Goal: Information Seeking & Learning: Learn about a topic

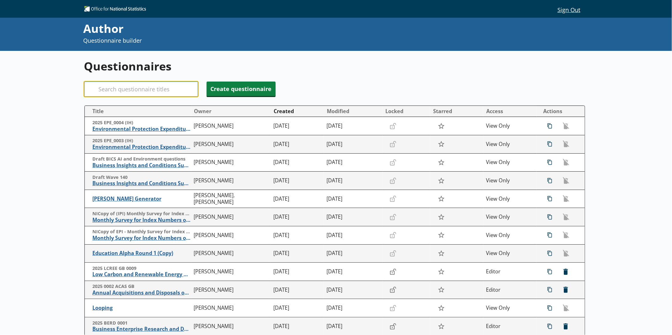
click at [178, 84] on input "Search" at bounding box center [141, 89] width 114 height 15
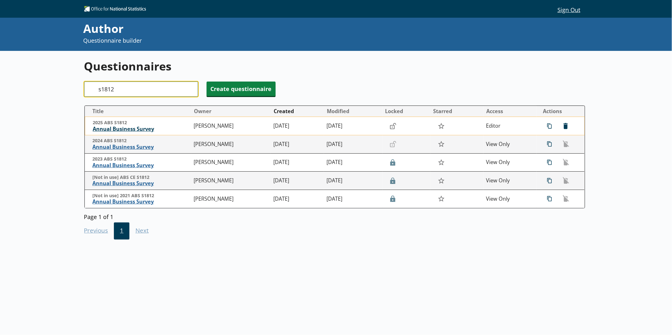
type input "s1812"
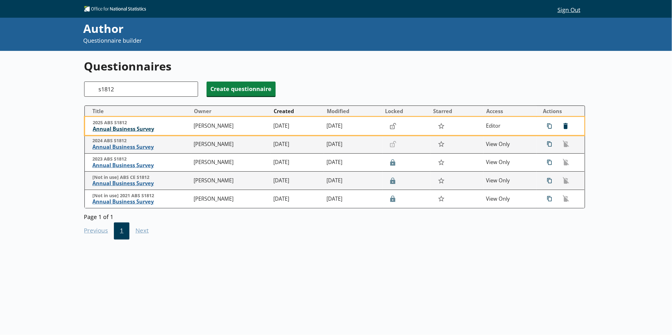
click at [146, 127] on span "Annual Business Survey" at bounding box center [142, 129] width 98 height 7
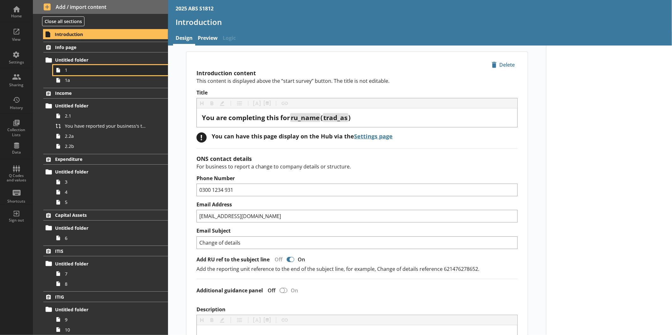
click at [89, 71] on span "1" at bounding box center [106, 70] width 83 height 6
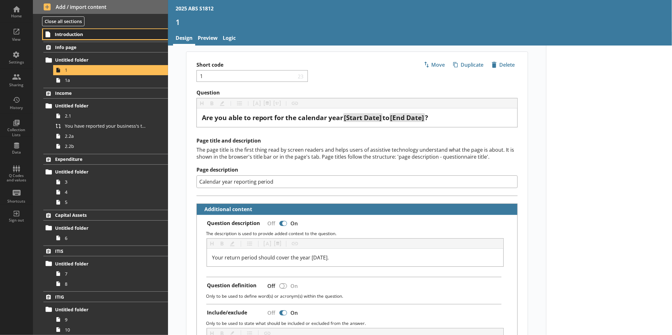
click at [78, 37] on span "Introduction" at bounding box center [100, 34] width 90 height 6
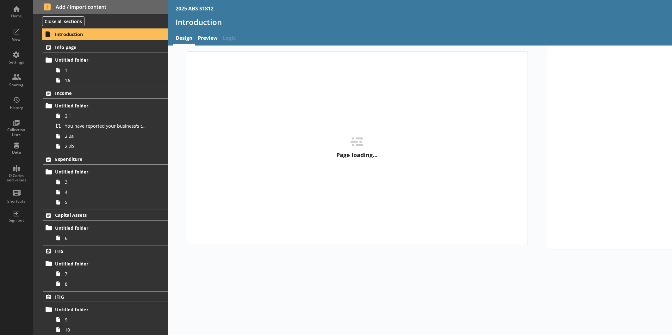
type textarea "x"
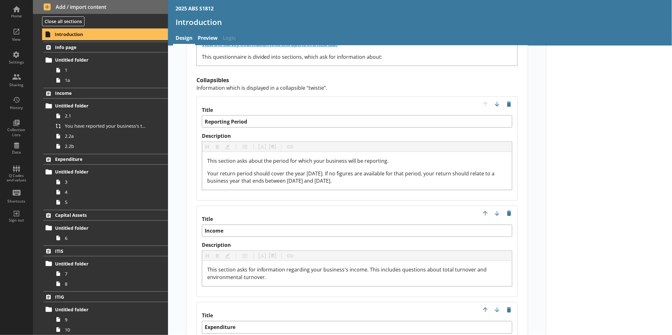
scroll to position [633, 0]
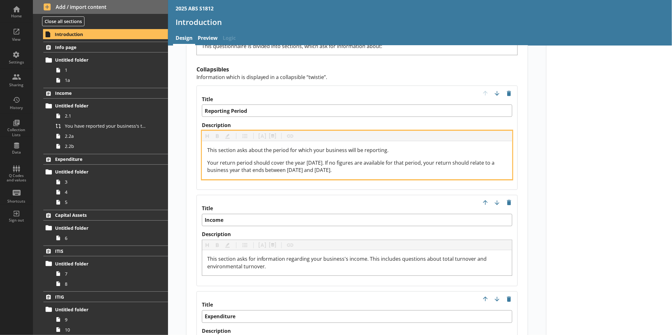
click at [313, 159] on span "Your return period should cover the year [DATE]. If no figures are available fo…" at bounding box center [351, 166] width 289 height 15
click at [311, 160] on span "Your return period should cover the year [DATE]. If no figures are available fo…" at bounding box center [351, 166] width 289 height 15
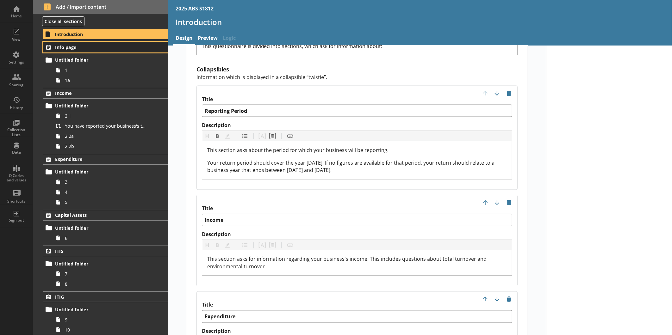
click at [84, 48] on span "Info page" at bounding box center [100, 47] width 90 height 6
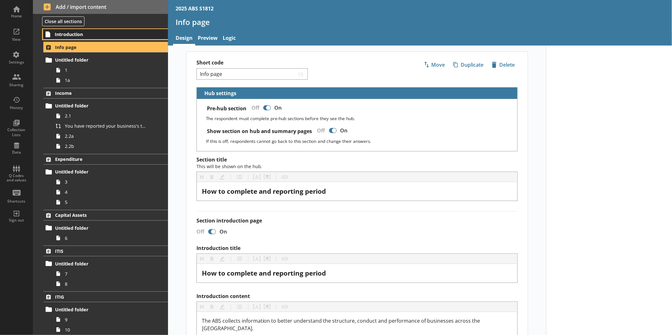
click at [79, 34] on span "Introduction" at bounding box center [100, 34] width 90 height 6
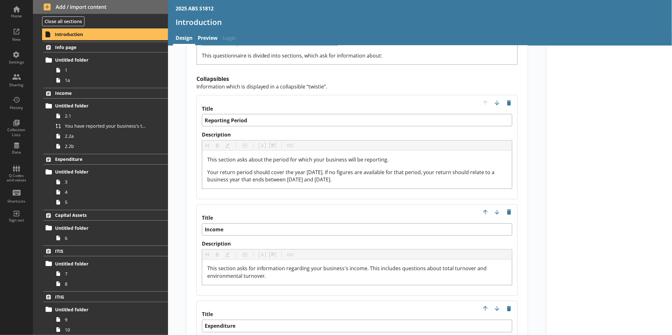
scroll to position [633, 0]
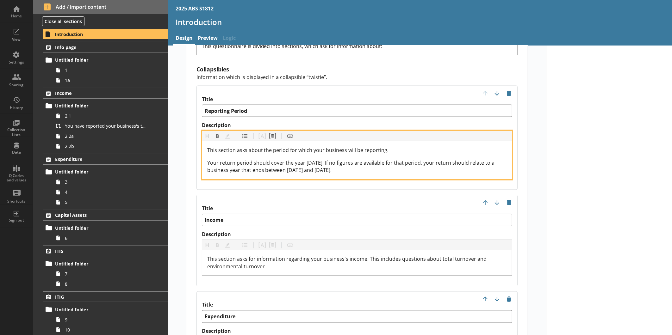
drag, startPoint x: 362, startPoint y: 162, endPoint x: 201, endPoint y: 146, distance: 162.1
click at [202, 146] on div "This section asks about the period for which your business will be reporting. Y…" at bounding box center [357, 160] width 310 height 38
copy span "Your return period should cover the year [DATE]. If no figures are available fo…"
type textarea "x"
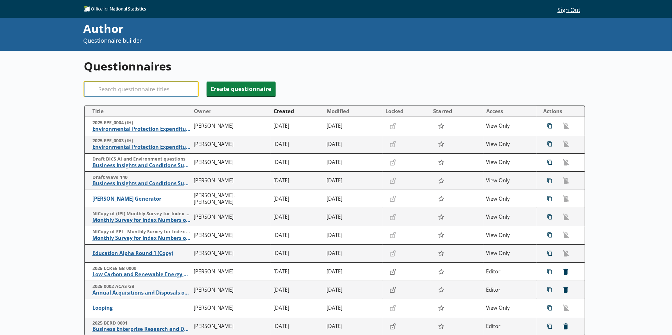
click at [169, 85] on input "Search" at bounding box center [141, 89] width 114 height 15
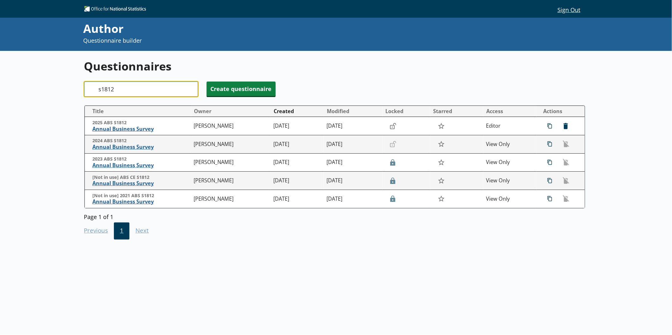
type input "s1812"
click at [123, 149] on span "Annual Business Survey" at bounding box center [142, 147] width 98 height 7
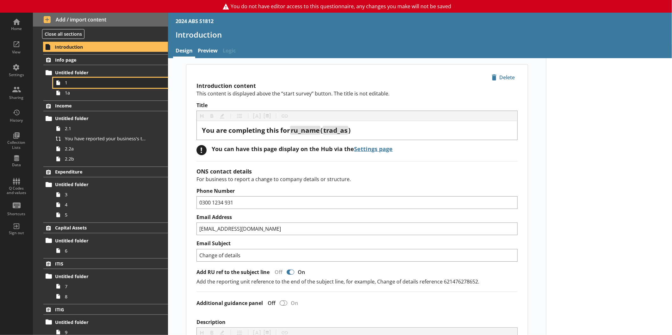
click at [97, 82] on span "1" at bounding box center [106, 83] width 83 height 6
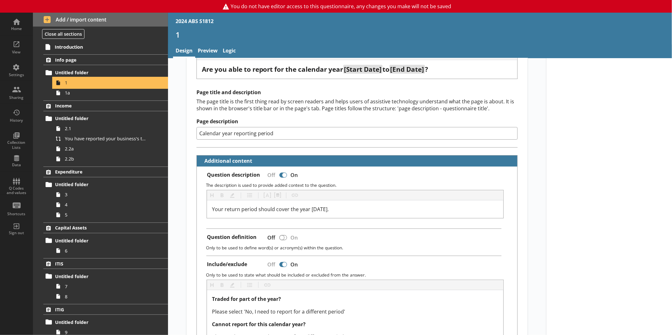
scroll to position [70, 0]
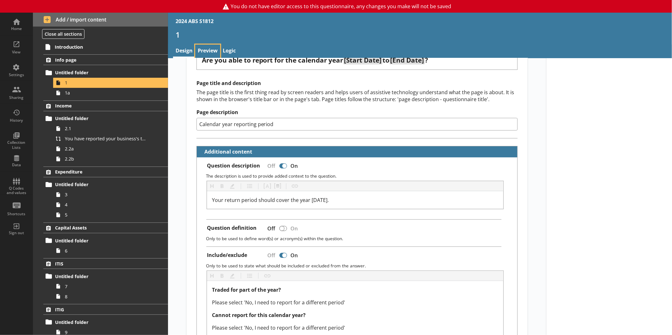
click at [205, 48] on link "Preview" at bounding box center [207, 52] width 25 height 14
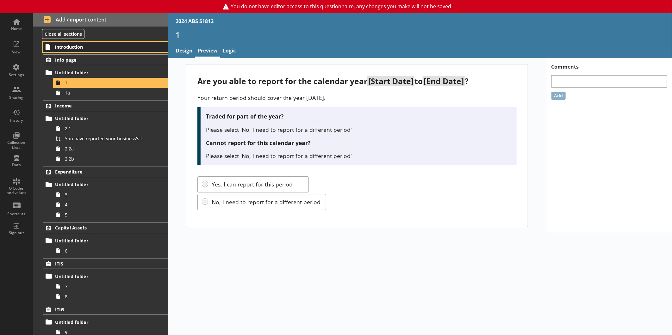
click at [84, 48] on span "Introduction" at bounding box center [100, 47] width 90 height 6
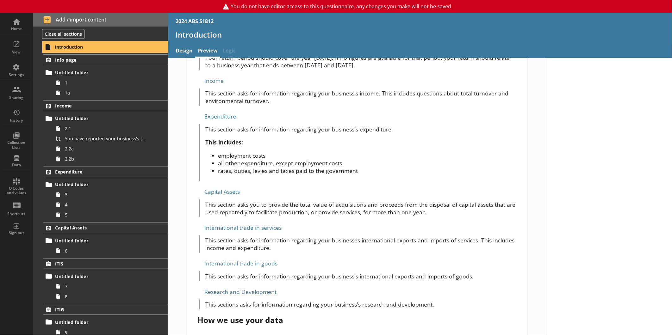
scroll to position [316, 0]
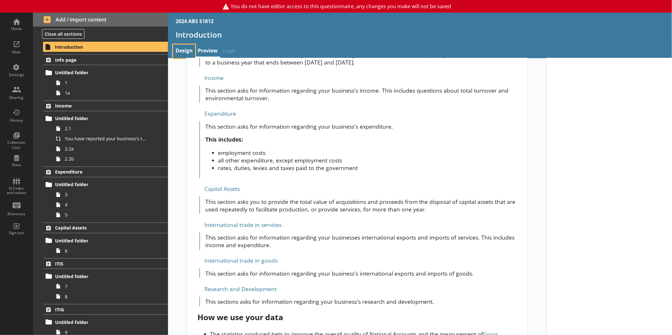
click at [185, 51] on link "Design" at bounding box center [184, 52] width 22 height 14
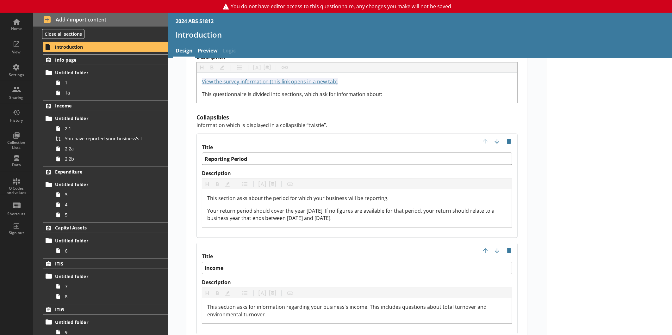
scroll to position [597, 0]
click at [103, 85] on span "1" at bounding box center [106, 83] width 83 height 6
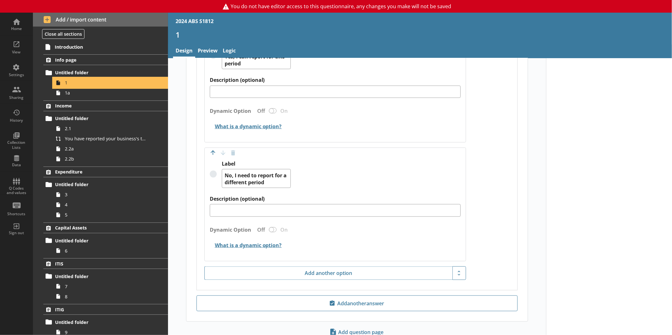
scroll to position [508, 0]
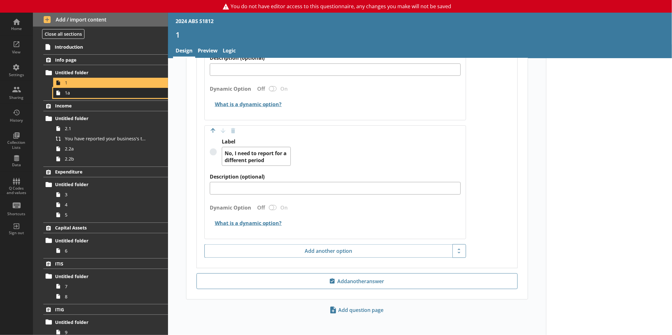
click at [95, 94] on span "1a" at bounding box center [106, 93] width 83 height 6
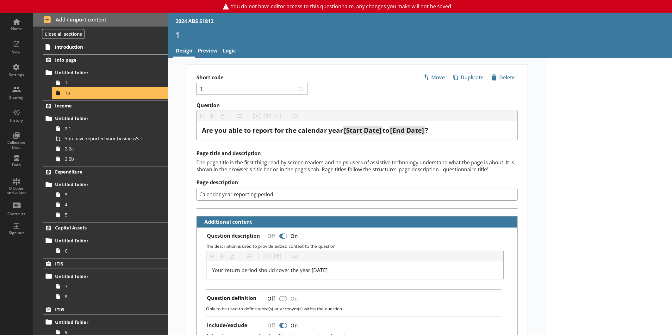
type textarea "x"
select select "ref_p_end_date"
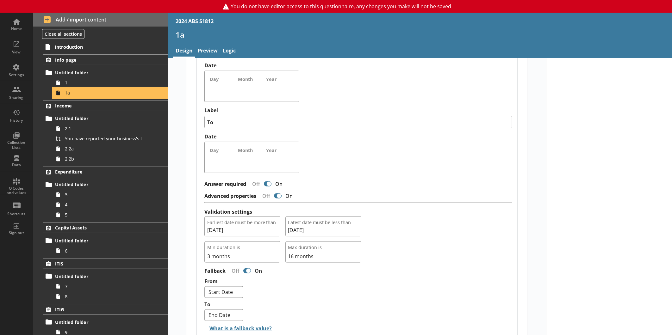
scroll to position [527, 0]
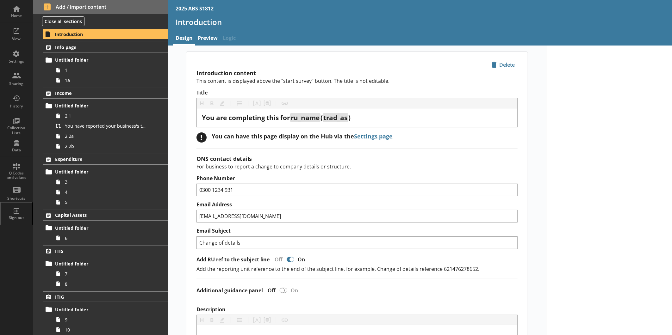
scroll to position [633, 0]
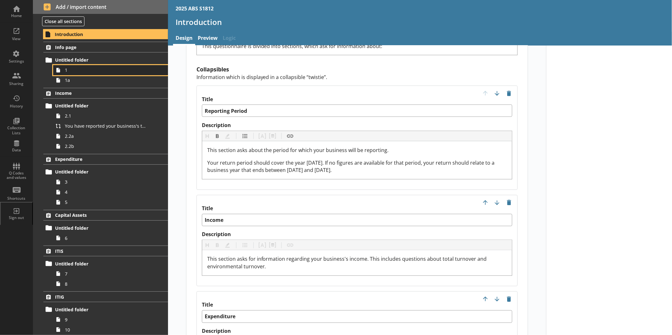
click at [78, 70] on span "1" at bounding box center [106, 70] width 83 height 6
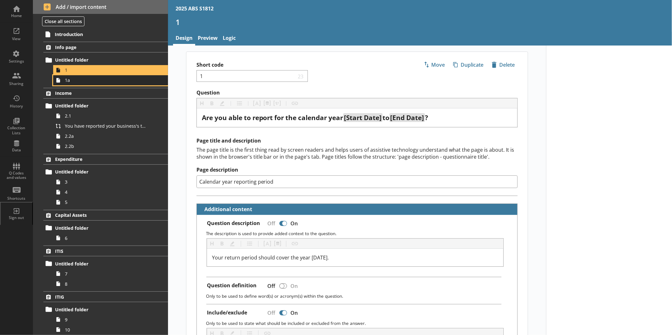
click at [89, 79] on span "1a" at bounding box center [106, 80] width 83 height 6
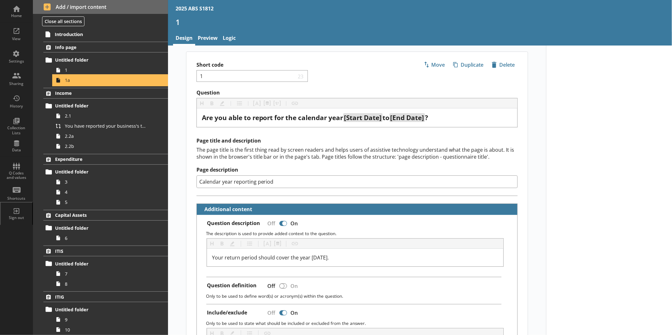
type textarea "x"
select select "ref_p_end_date"
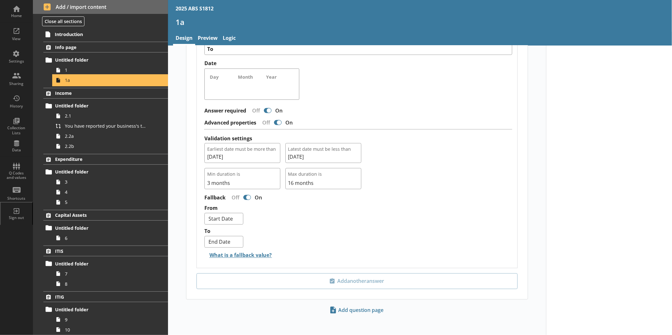
scroll to position [546, 0]
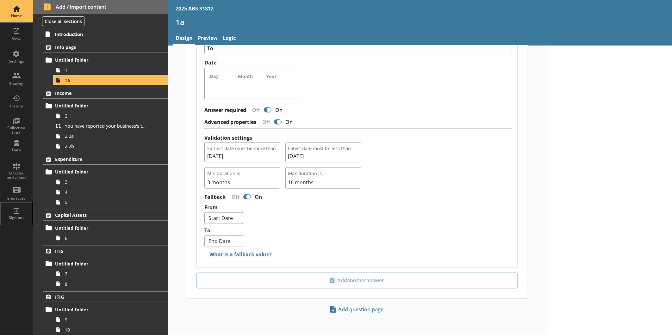
click at [10, 7] on div "Home" at bounding box center [16, 11] width 22 height 22
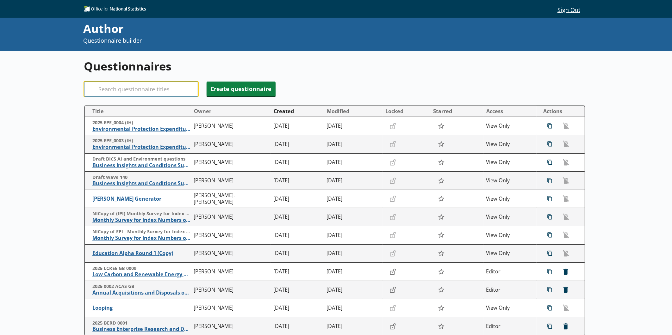
click at [137, 88] on input "Search" at bounding box center [141, 89] width 114 height 15
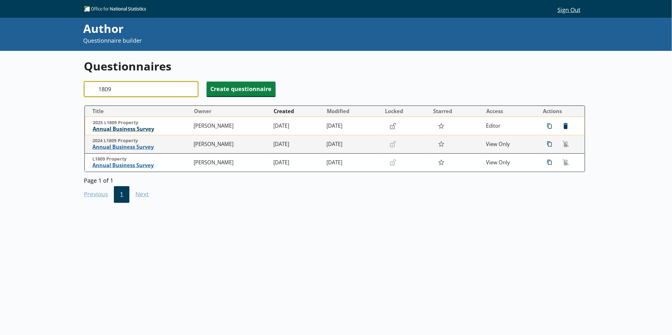
type input "1809"
click at [131, 130] on span "Annual Business Survey" at bounding box center [142, 129] width 98 height 7
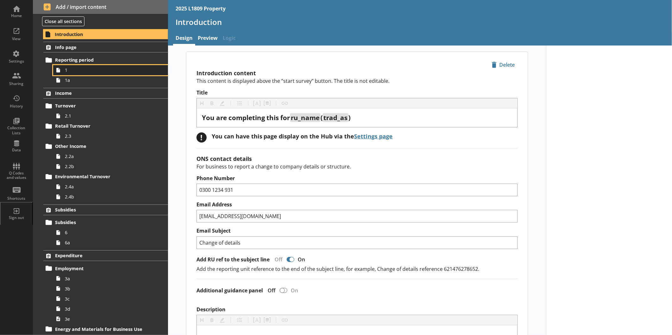
click at [66, 71] on span "1" at bounding box center [106, 70] width 83 height 6
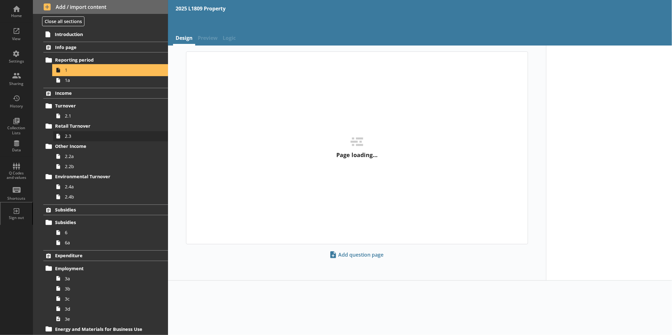
type textarea "x"
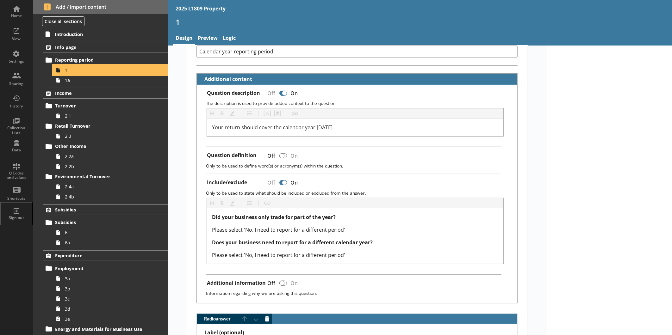
scroll to position [176, 0]
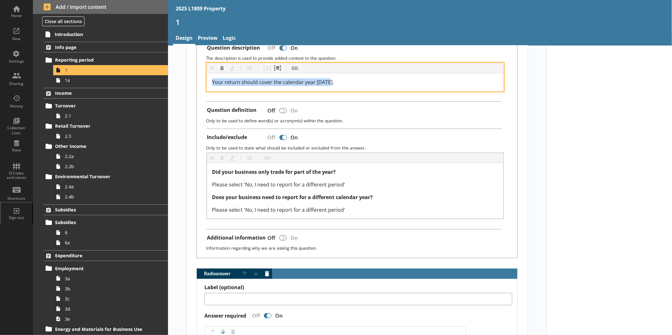
drag, startPoint x: 341, startPoint y: 78, endPoint x: 200, endPoint y: 79, distance: 141.4
click at [202, 79] on div "Heading Heading Bold Bold Highlight Highlight List List Pipe answer Pipe answer…" at bounding box center [357, 77] width 311 height 28
copy span "Your return should cover the calendar year [DATE]."
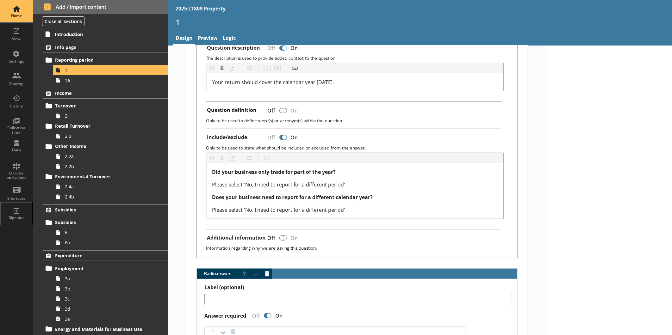
click at [10, 7] on div "Home" at bounding box center [16, 11] width 22 height 22
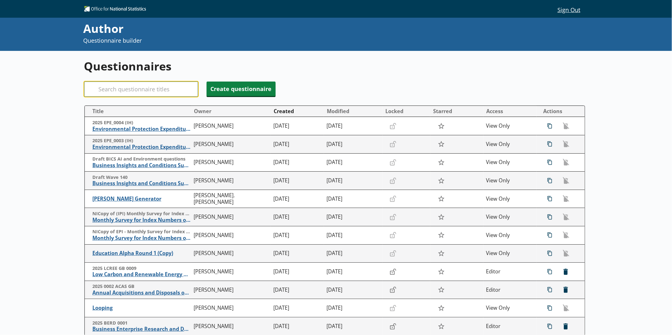
click at [139, 90] on input "Search" at bounding box center [141, 89] width 114 height 15
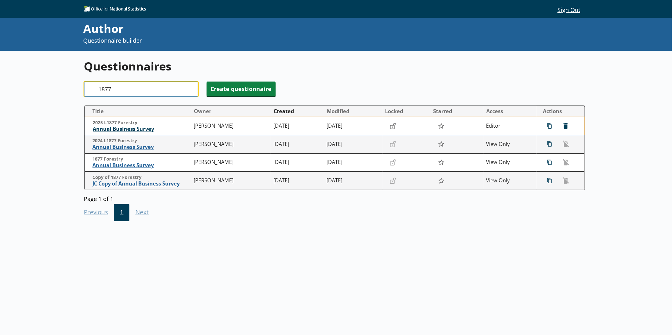
type input "1877"
click at [135, 127] on span "Annual Business Survey" at bounding box center [142, 129] width 98 height 7
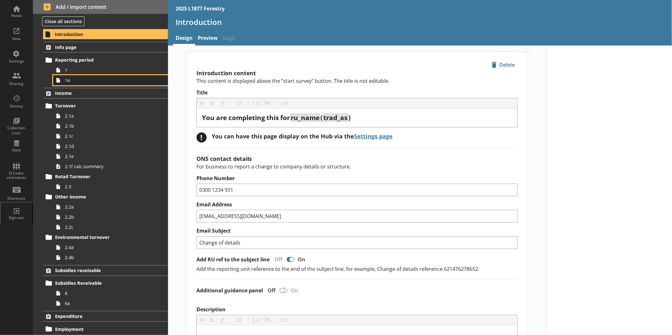
click at [76, 82] on span "1a" at bounding box center [106, 80] width 83 height 6
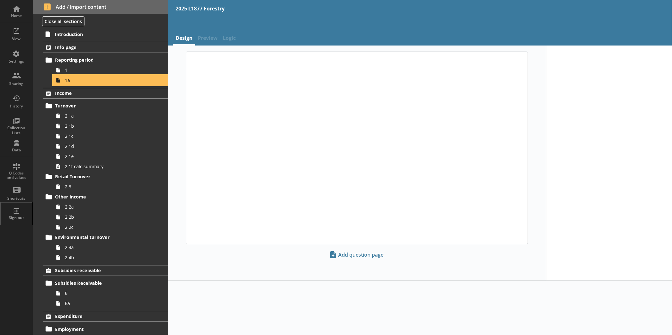
type textarea "x"
select select "ref_p_end_date"
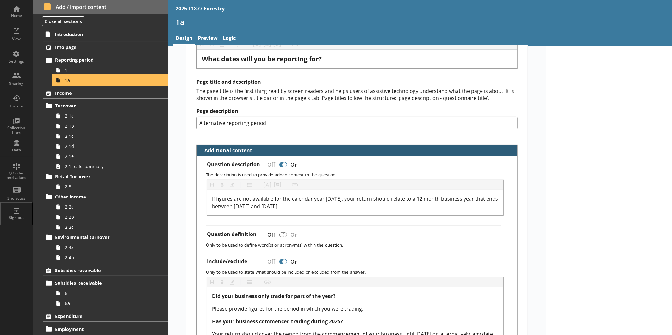
scroll to position [70, 0]
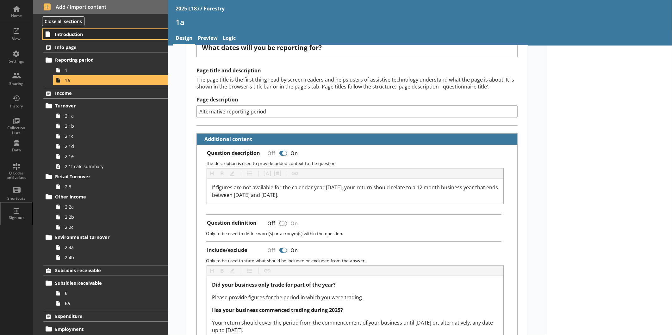
click at [89, 33] on span "Introduction" at bounding box center [100, 34] width 90 height 6
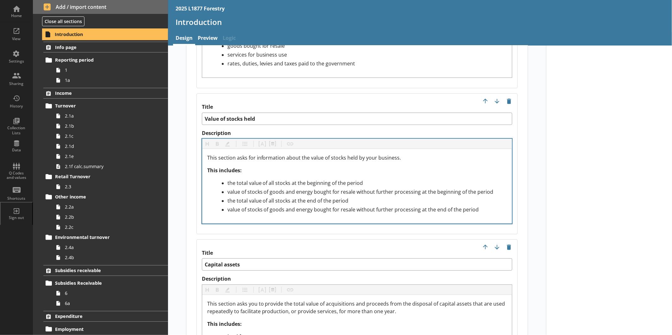
scroll to position [1160, 0]
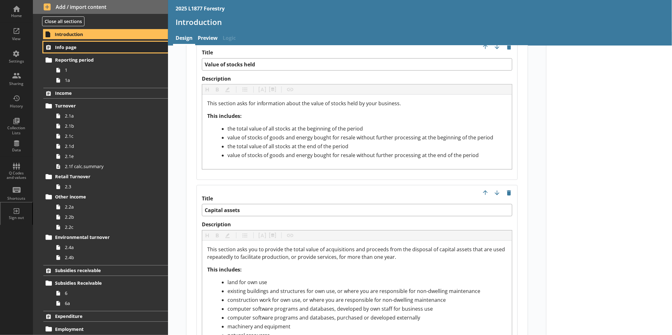
click at [91, 47] on span "Info page" at bounding box center [100, 47] width 90 height 6
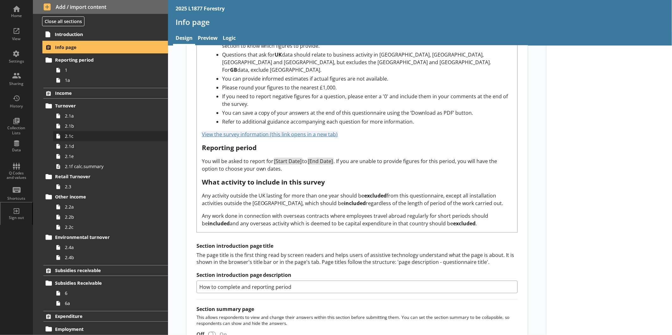
scroll to position [316, 0]
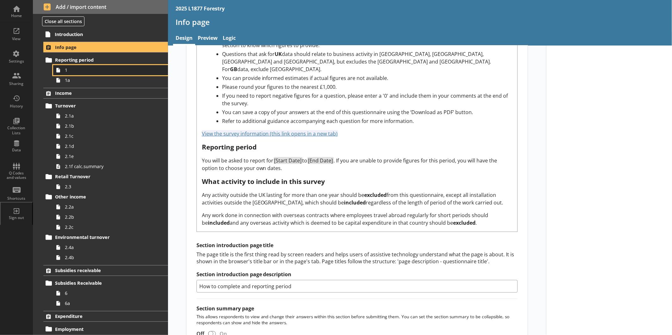
click at [103, 74] on link "1" at bounding box center [110, 70] width 115 height 10
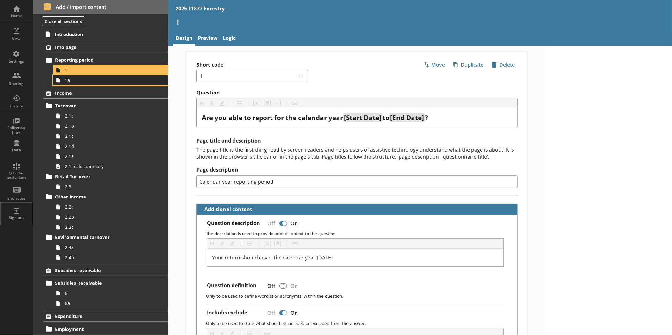
click at [91, 84] on link "1a" at bounding box center [110, 80] width 115 height 10
type textarea "x"
select select "ref_p_end_date"
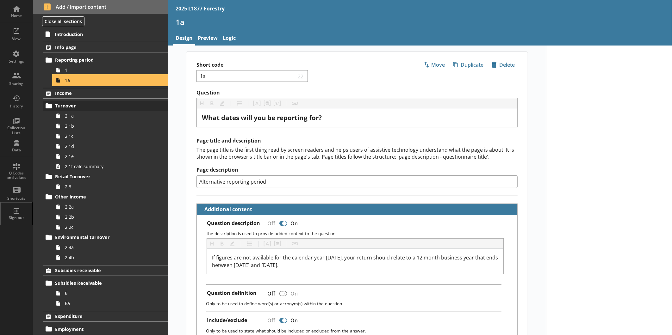
type textarea "x"
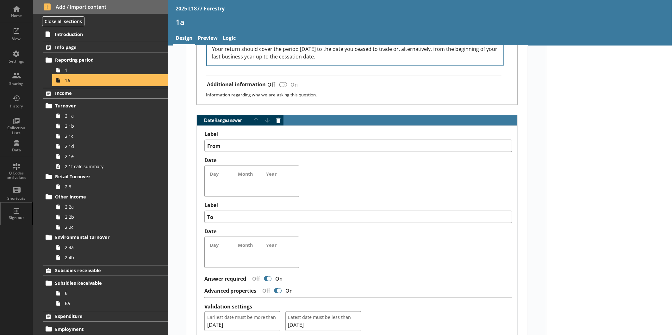
scroll to position [422, 0]
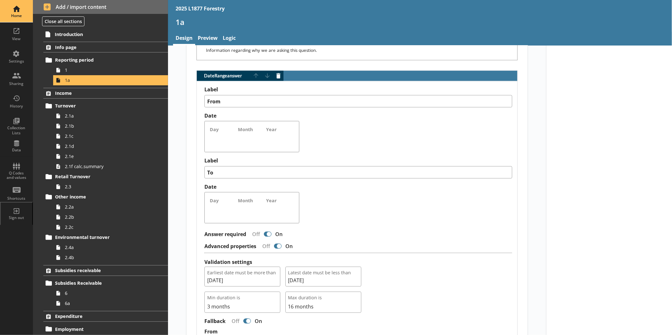
click at [17, 12] on div "Home" at bounding box center [16, 11] width 22 height 22
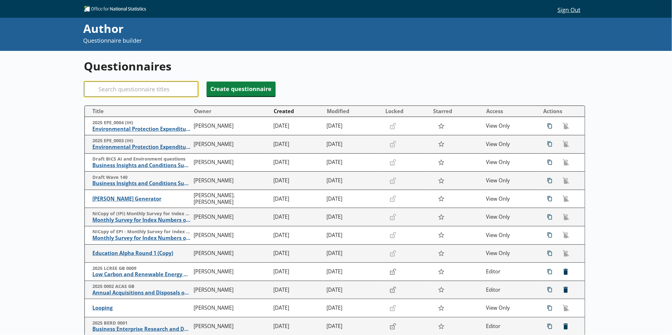
click at [142, 93] on input "Search" at bounding box center [141, 89] width 114 height 15
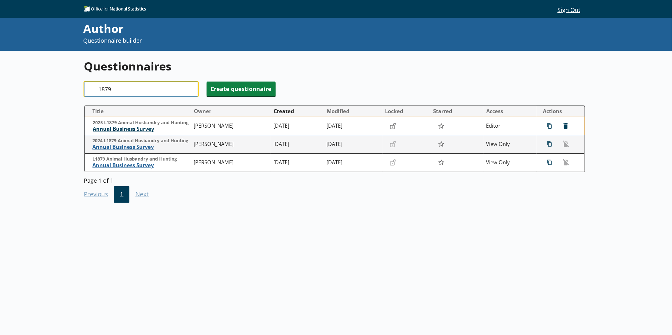
type input "1879"
click at [145, 128] on span "Annual Business Survey" at bounding box center [142, 129] width 98 height 7
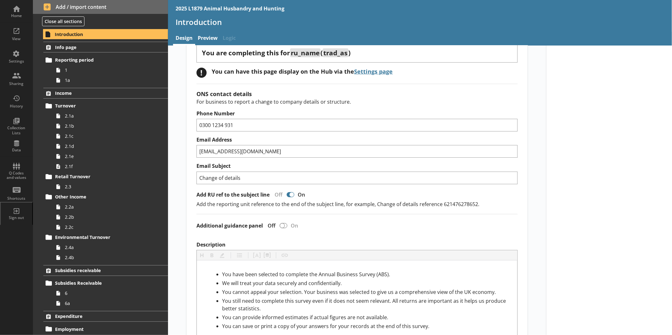
scroll to position [70, 0]
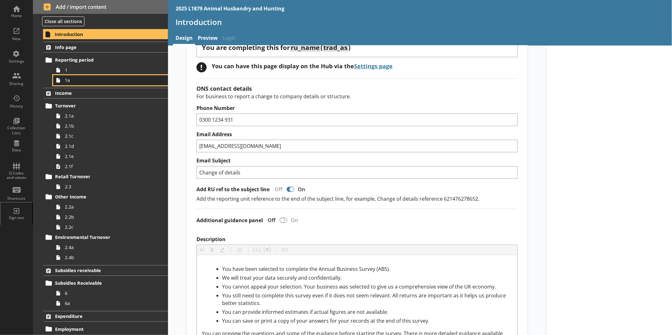
click at [105, 81] on span "1a" at bounding box center [106, 80] width 83 height 6
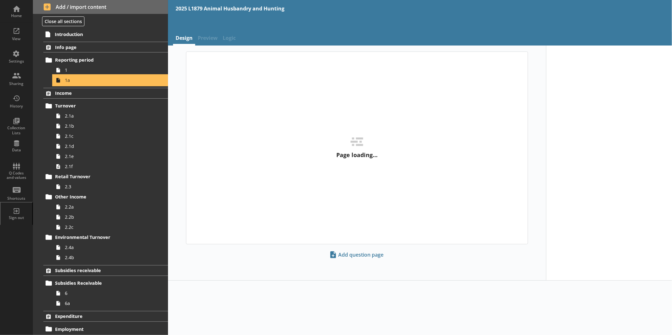
type textarea "x"
select select "ref_p_end_date"
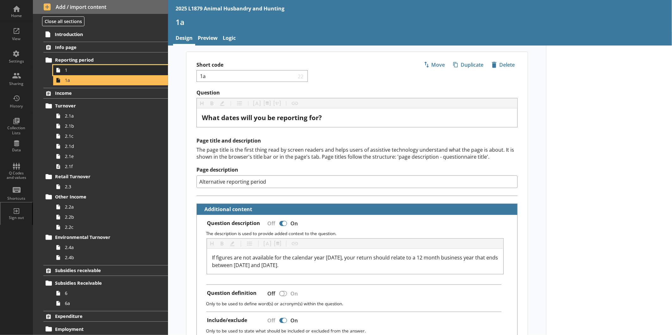
click at [109, 69] on span "1" at bounding box center [106, 70] width 83 height 6
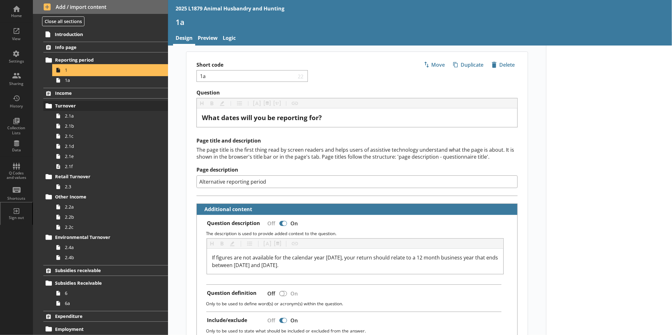
type textarea "x"
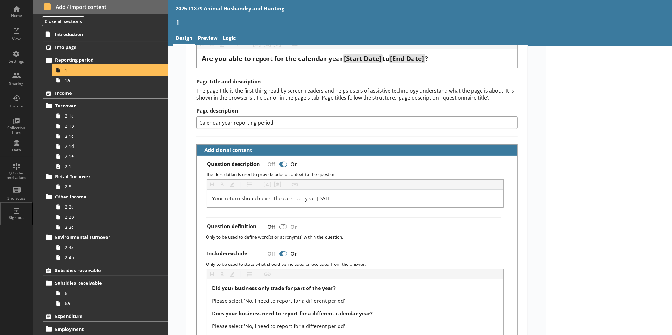
scroll to position [70, 0]
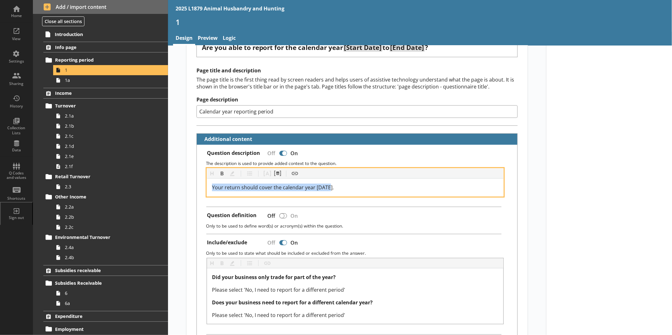
drag, startPoint x: 341, startPoint y: 187, endPoint x: 197, endPoint y: 164, distance: 145.8
click at [197, 164] on div "Question description Off On The description is used to provide added context to…" at bounding box center [357, 254] width 321 height 219
copy span "Your return should cover the calendar year [DATE]."
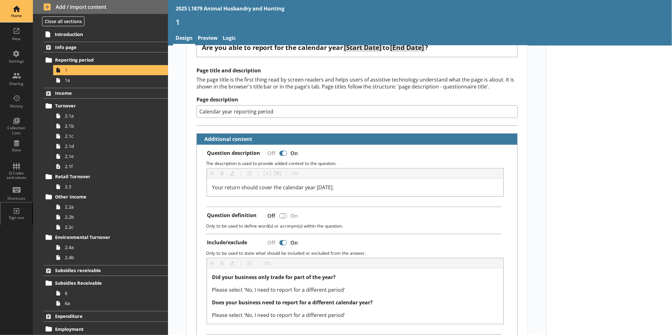
click at [20, 17] on div "Home" at bounding box center [16, 15] width 22 height 5
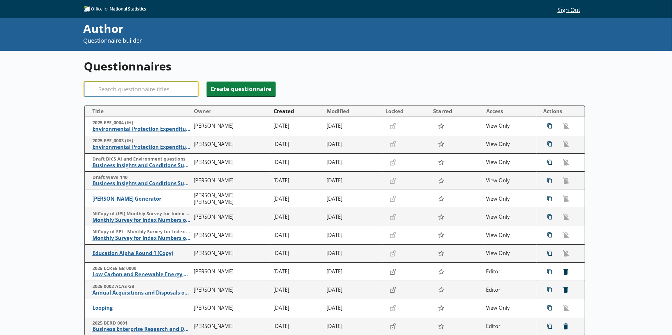
click at [134, 88] on input "Search" at bounding box center [141, 89] width 114 height 15
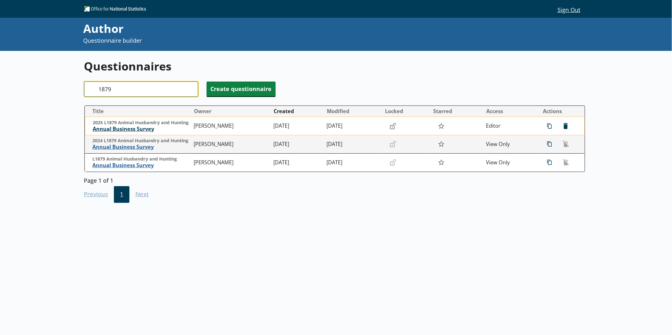
type input "1879"
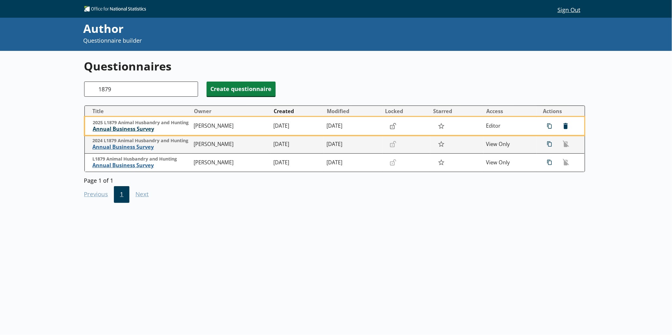
click at [136, 129] on span "Annual Business Survey" at bounding box center [142, 129] width 98 height 7
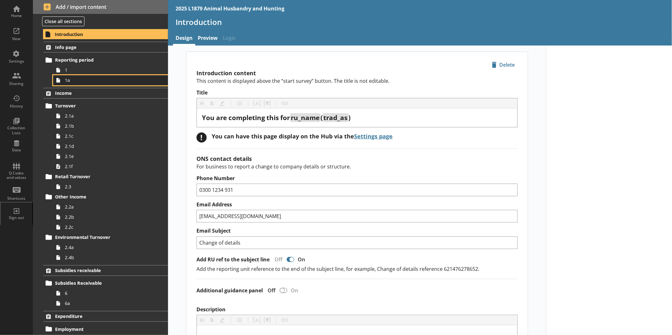
click at [78, 83] on span "1a" at bounding box center [106, 80] width 83 height 6
type textarea "x"
select select "ref_p_end_date"
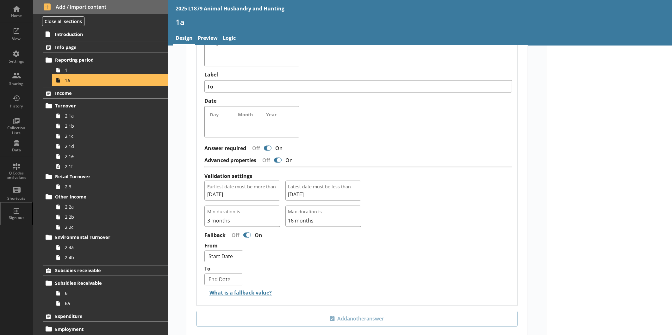
scroll to position [527, 0]
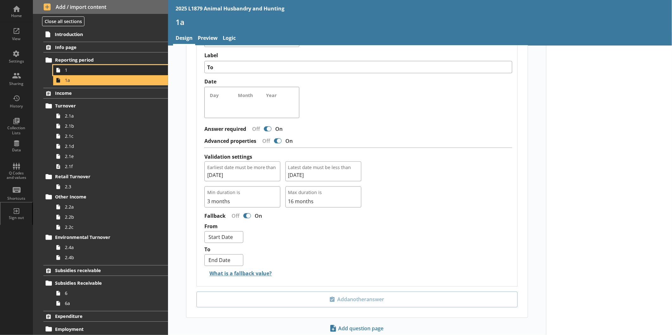
click at [87, 72] on span "1" at bounding box center [106, 70] width 83 height 6
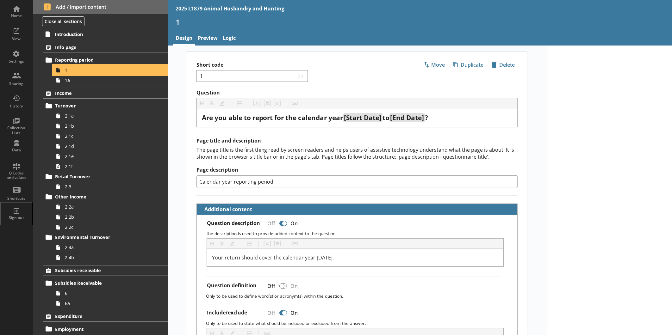
type textarea "x"
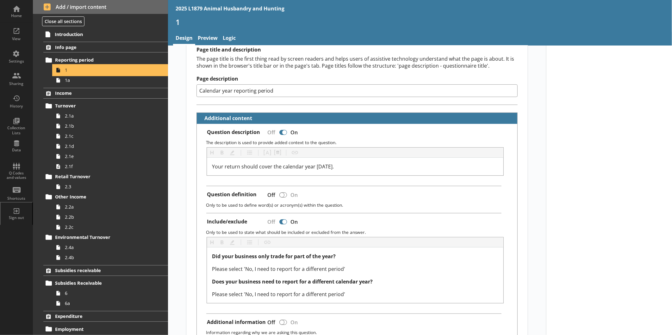
scroll to position [105, 0]
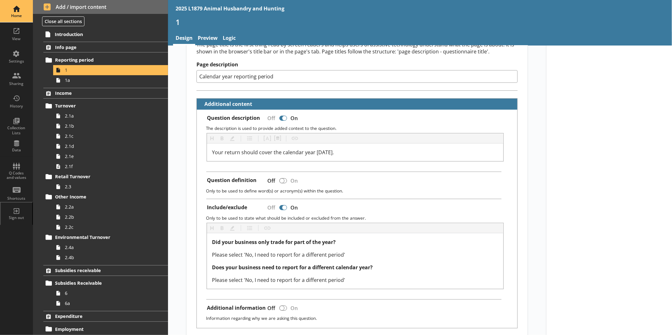
click at [8, 8] on div "Home" at bounding box center [16, 11] width 22 height 22
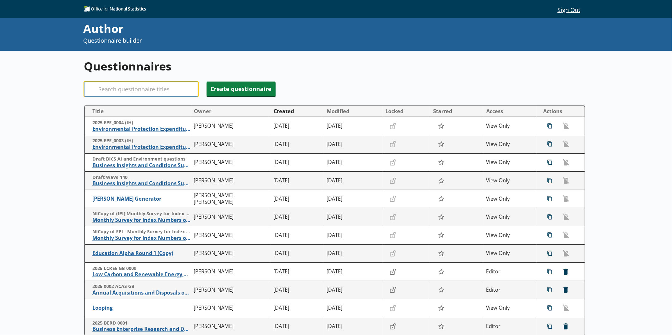
click at [116, 89] on input "Search" at bounding box center [141, 89] width 114 height 15
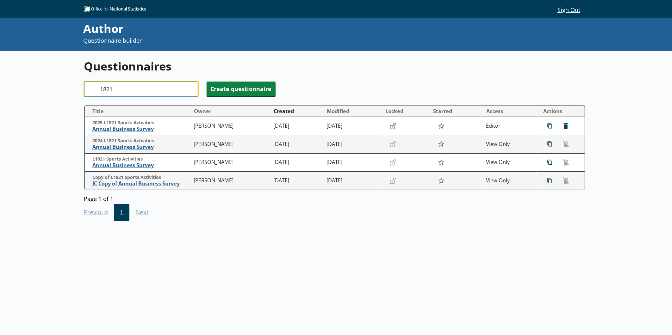
type input "l1821"
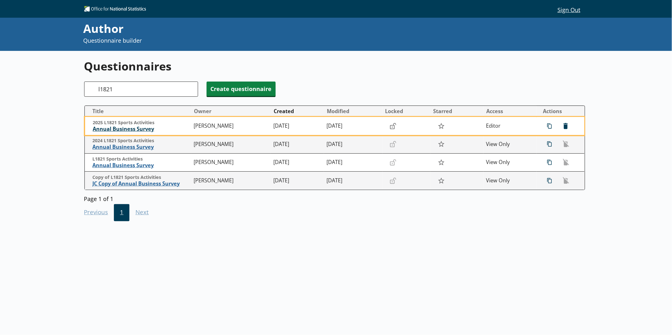
click at [125, 130] on span "Annual Business Survey" at bounding box center [142, 129] width 98 height 7
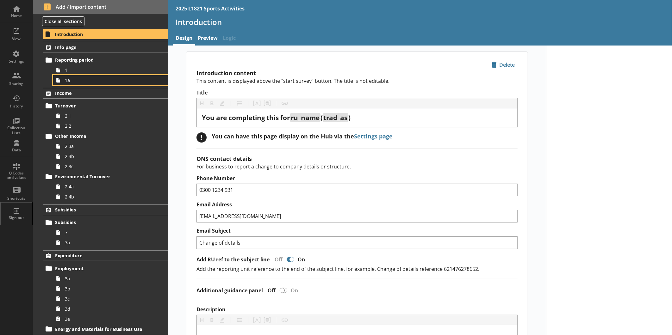
click at [80, 82] on span "1a" at bounding box center [106, 80] width 83 height 6
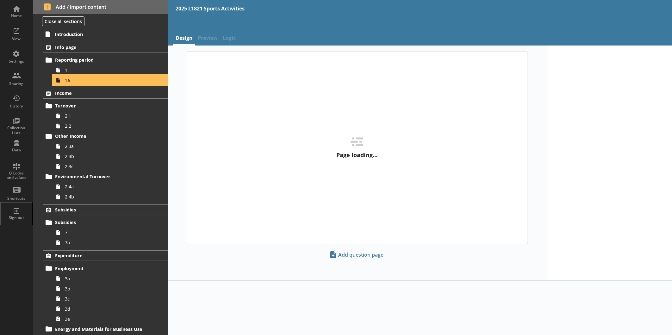
type textarea "x"
select select "ref_p_end_date"
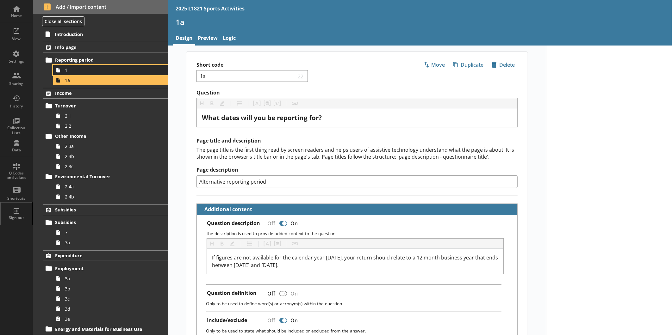
click at [120, 69] on span "1" at bounding box center [106, 70] width 83 height 6
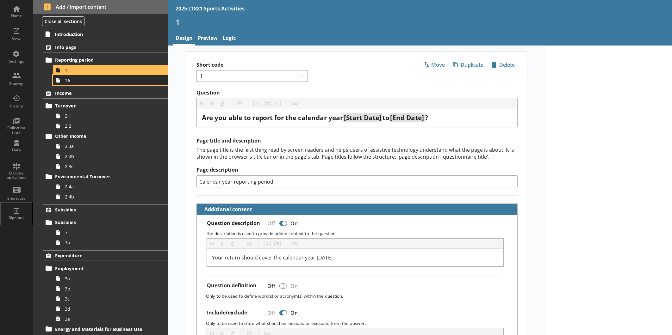
click at [91, 83] on span "1a" at bounding box center [106, 80] width 83 height 6
type textarea "x"
select select "ref_p_end_date"
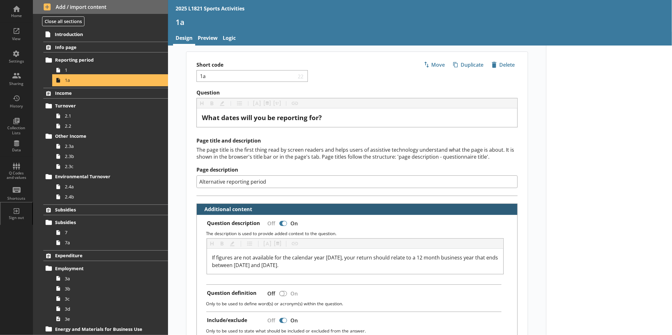
type textarea "x"
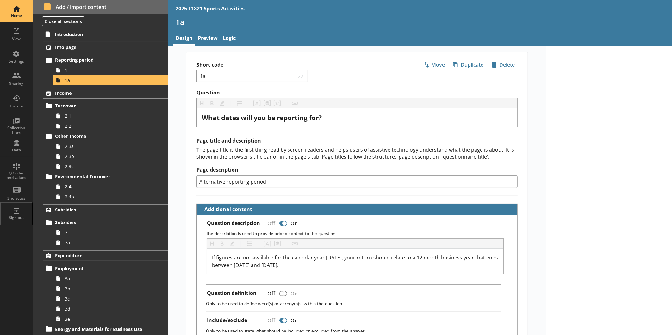
click at [18, 13] on div "Home" at bounding box center [16, 11] width 22 height 22
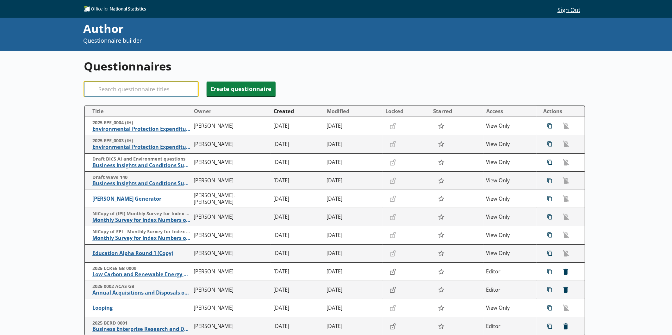
click at [182, 87] on input "Search" at bounding box center [141, 89] width 114 height 15
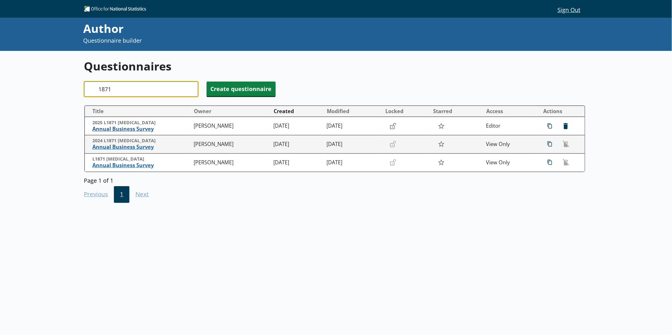
type input "1871"
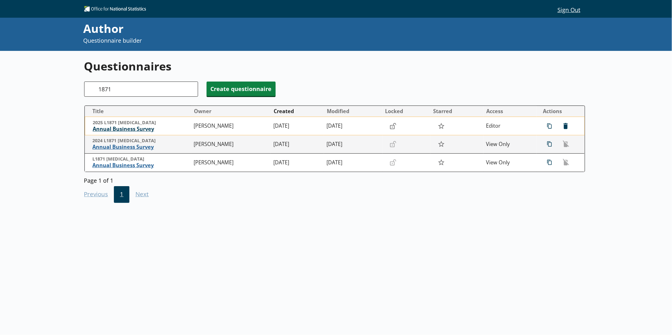
click at [147, 132] on span "Annual Business Survey" at bounding box center [142, 129] width 98 height 7
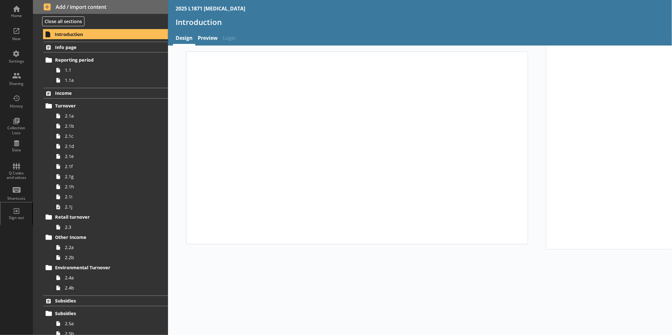
type textarea "x"
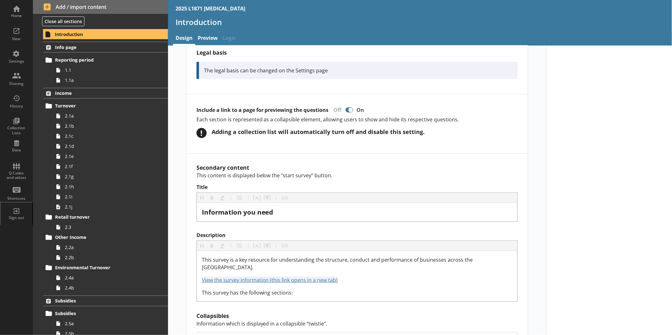
scroll to position [387, 0]
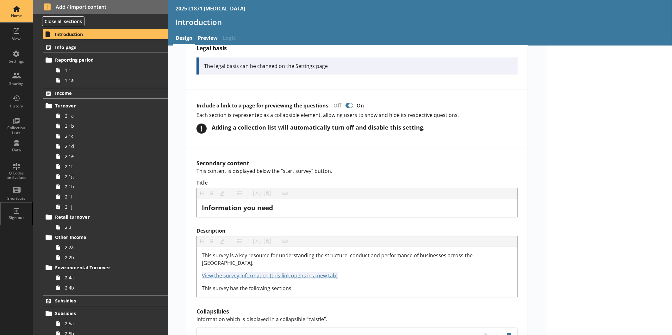
click at [23, 15] on div "Home" at bounding box center [16, 15] width 22 height 5
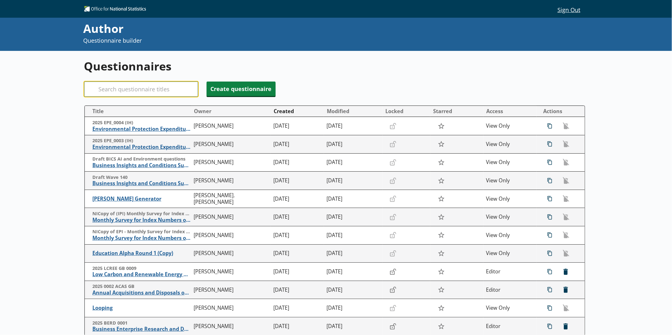
click at [147, 88] on input "Search" at bounding box center [141, 89] width 114 height 15
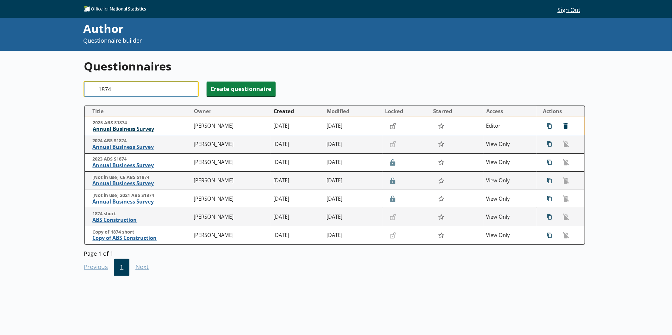
type input "1874"
click at [145, 127] on span "Annual Business Survey" at bounding box center [142, 129] width 98 height 7
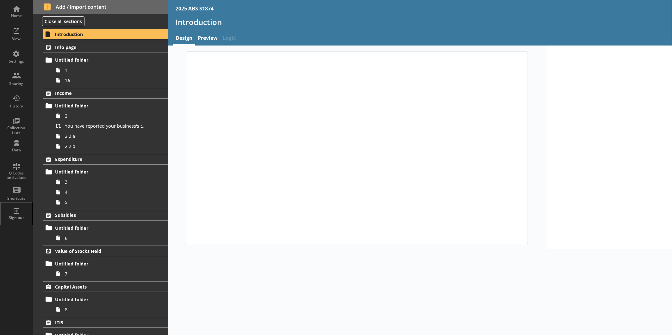
type textarea "x"
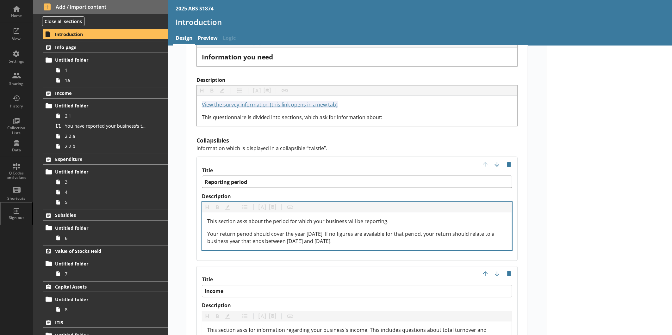
scroll to position [562, 0]
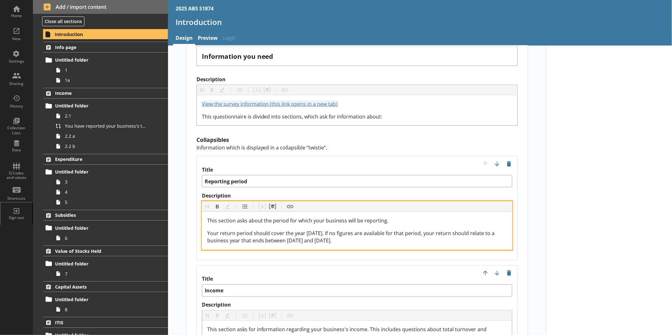
click at [314, 230] on span "Your return period should cover the year 2024. If no figures are available for …" at bounding box center [351, 237] width 289 height 15
click at [312, 230] on span "Your return period should cover the year 2025. If no figures are available for …" at bounding box center [351, 237] width 289 height 15
click at [351, 230] on span "Your return period should cover the year 2025. If no figures are available for …" at bounding box center [351, 237] width 289 height 15
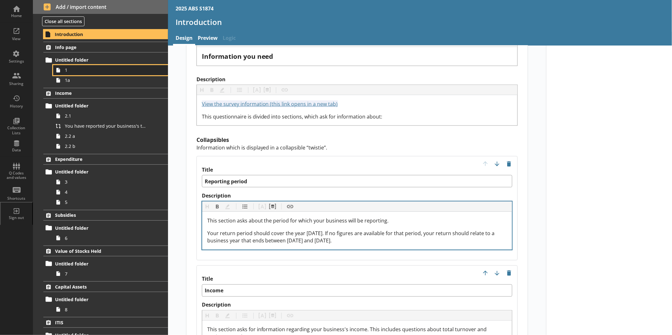
click at [110, 72] on span "1" at bounding box center [106, 70] width 83 height 6
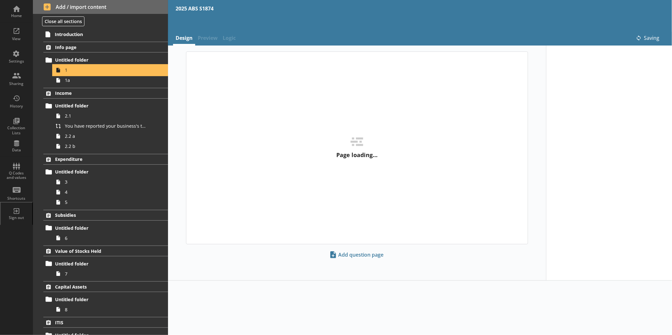
type textarea "x"
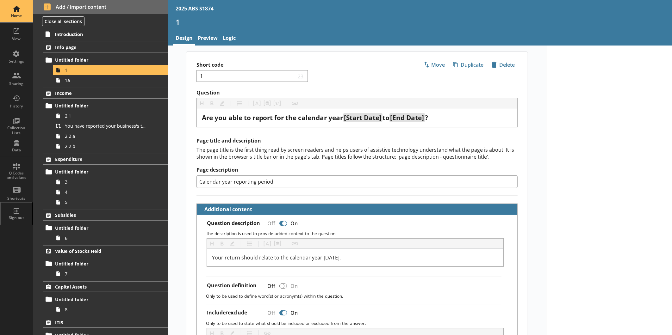
click at [23, 10] on div "Home" at bounding box center [16, 11] width 22 height 22
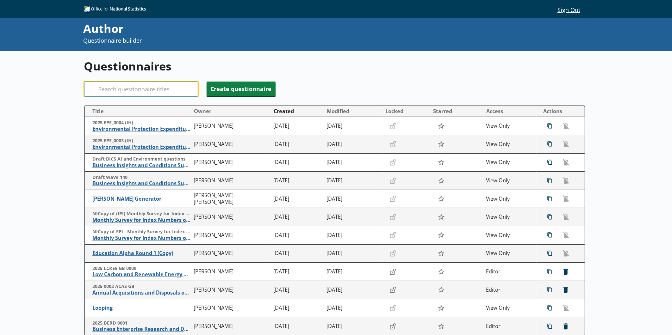
click at [154, 87] on input "Search" at bounding box center [141, 89] width 114 height 15
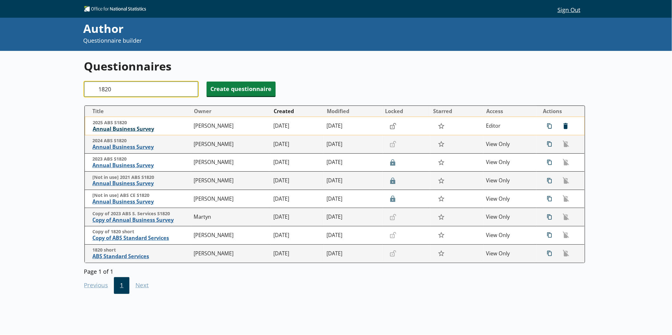
type input "1820"
click at [136, 129] on span "Annual Business Survey" at bounding box center [142, 129] width 98 height 7
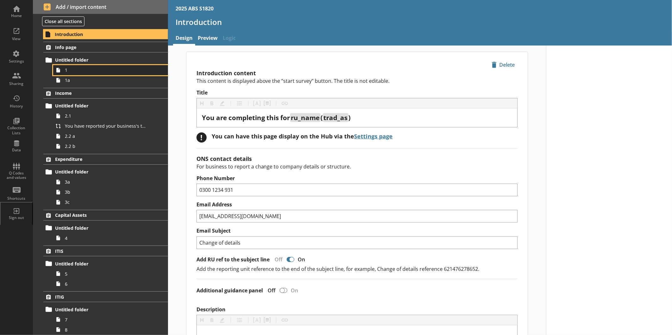
click at [84, 74] on link "1" at bounding box center [110, 70] width 115 height 10
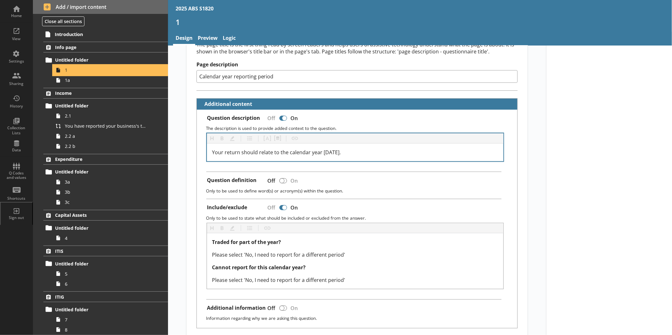
scroll to position [140, 0]
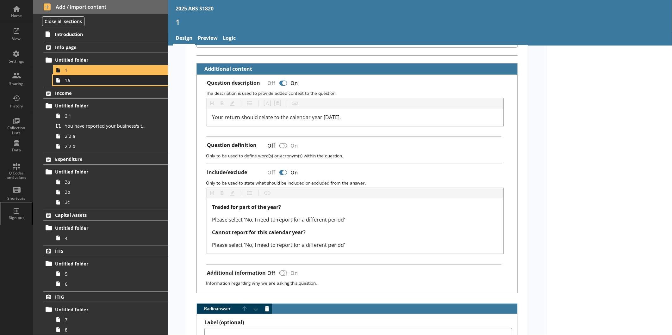
click at [118, 82] on span "1a" at bounding box center [106, 80] width 83 height 6
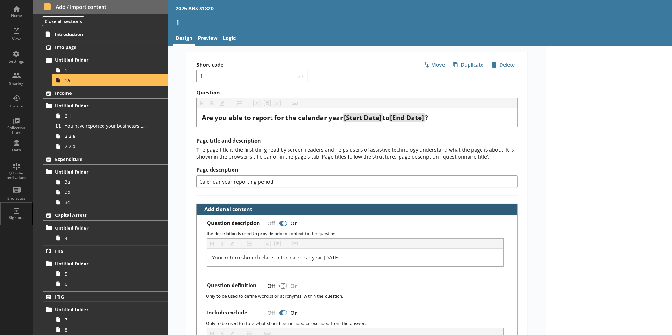
type textarea "x"
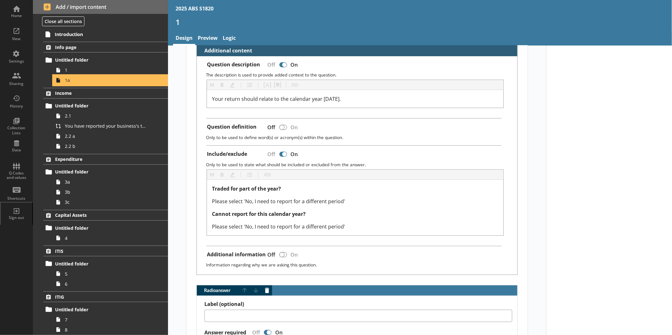
select select "ref_p_end_date"
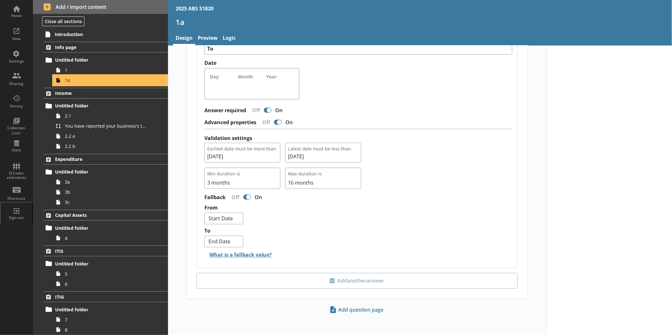
scroll to position [546, 0]
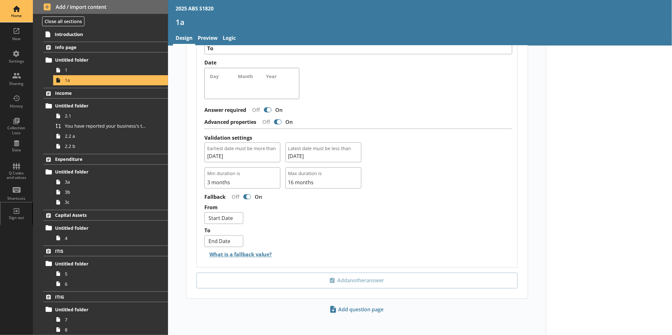
click at [18, 10] on div "Home" at bounding box center [16, 11] width 22 height 22
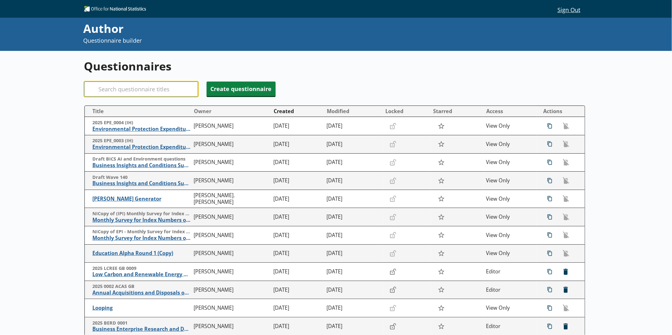
click at [114, 88] on input "Search" at bounding box center [141, 89] width 114 height 15
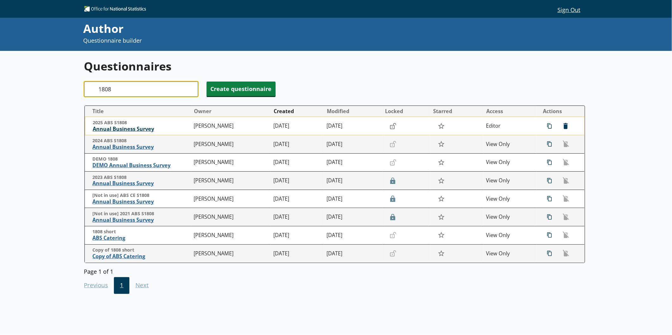
type input "1808"
click at [126, 128] on span "Annual Business Survey" at bounding box center [142, 129] width 98 height 7
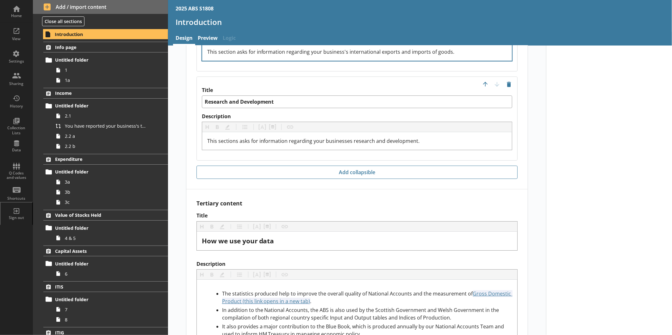
scroll to position [1387, 0]
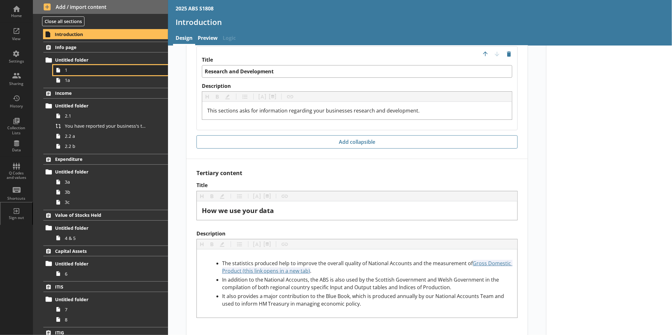
click at [94, 70] on span "1" at bounding box center [106, 70] width 83 height 6
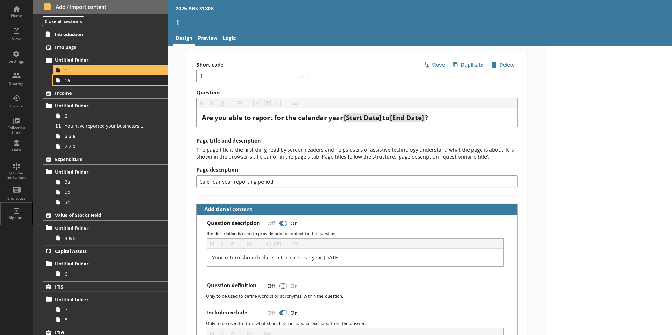
click at [96, 82] on span "1a" at bounding box center [106, 80] width 83 height 6
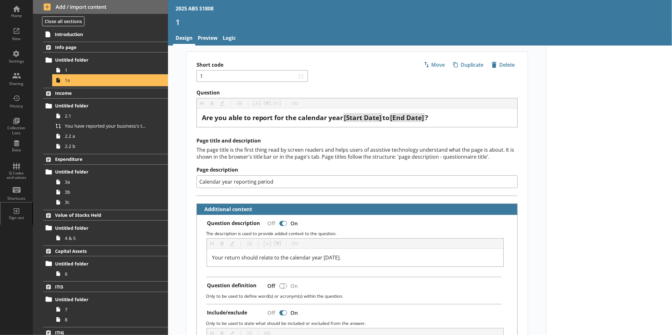
type textarea "x"
select select "ref_p_end_date"
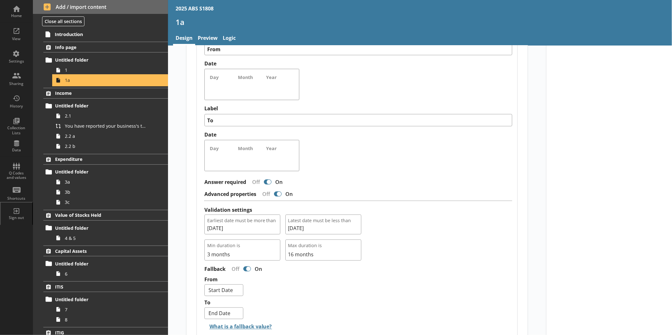
scroll to position [546, 0]
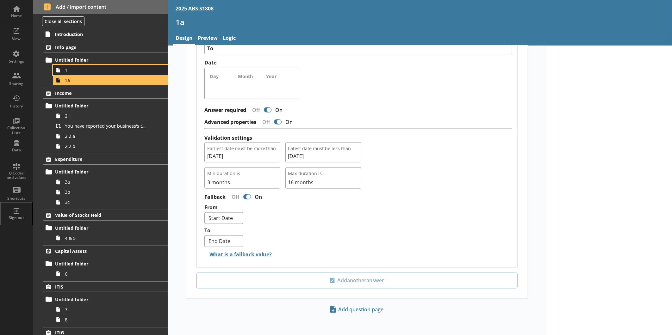
click at [94, 69] on span "1" at bounding box center [106, 70] width 83 height 6
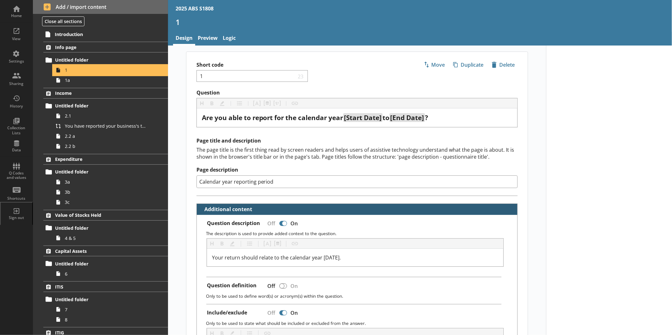
type textarea "x"
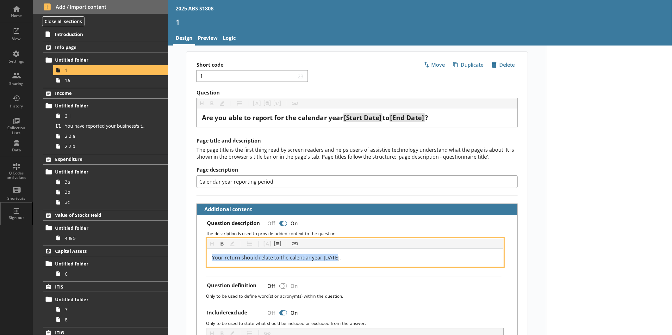
drag, startPoint x: 346, startPoint y: 254, endPoint x: 187, endPoint y: 243, distance: 160.2
copy span "Your return should relate to the calendar year [DATE]."
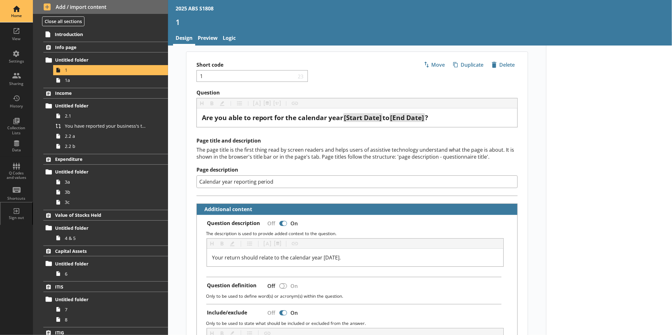
click at [20, 13] on div "Home" at bounding box center [16, 11] width 22 height 22
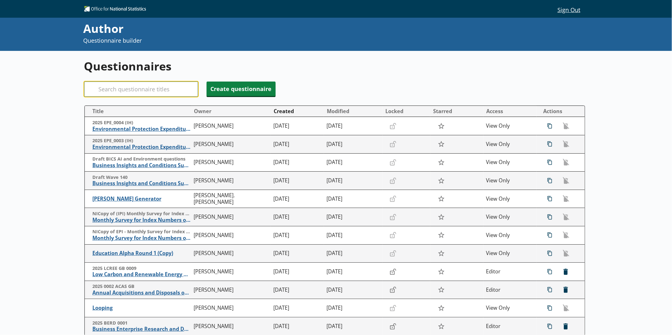
click at [129, 86] on input "Search" at bounding box center [141, 89] width 114 height 15
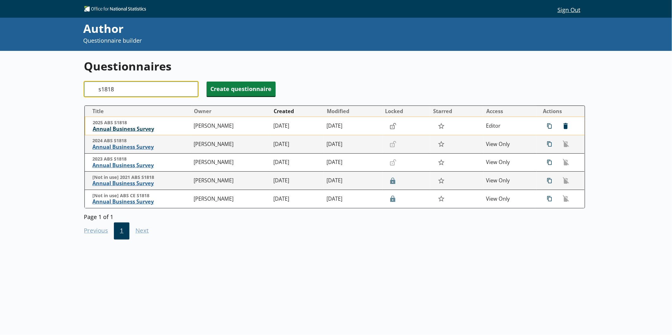
type input "s1818"
click at [138, 131] on span "Annual Business Survey" at bounding box center [142, 129] width 98 height 7
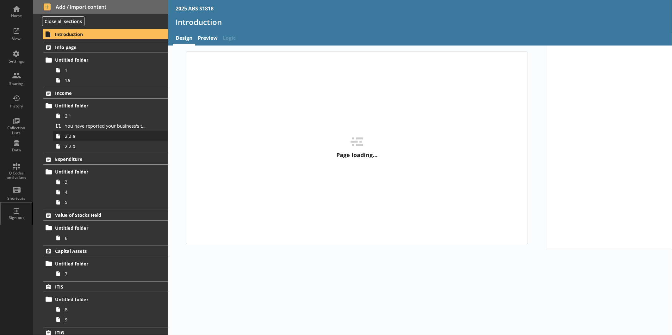
type textarea "x"
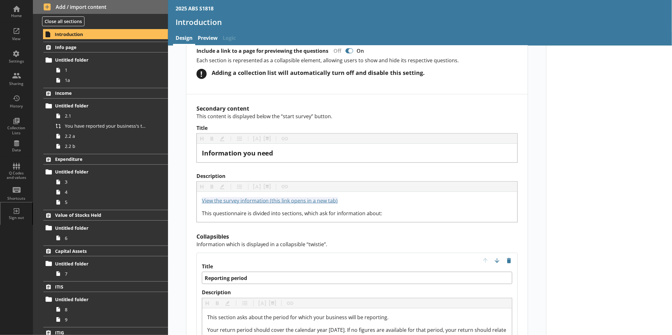
scroll to position [527, 0]
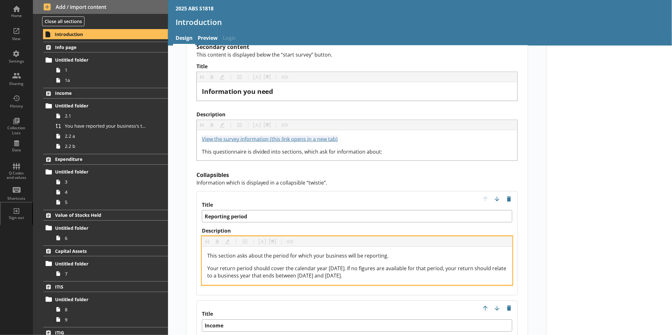
click at [334, 265] on span "Your return period should cover the calendar year 2024. If no figures are avail…" at bounding box center [357, 272] width 301 height 15
click at [315, 265] on span "Your return period should cover the calendar year [DATE]. If no figures are ava…" at bounding box center [357, 272] width 301 height 15
click at [355, 266] on span "Your return period should cover the calendar year 2025. If no figures are avail…" at bounding box center [357, 272] width 301 height 15
drag, startPoint x: 370, startPoint y: 267, endPoint x: 198, endPoint y: 264, distance: 171.2
click at [202, 259] on div "Heading Heading Bold Bold Highlight Highlight List List Pipe answer Pipe answer…" at bounding box center [357, 261] width 311 height 49
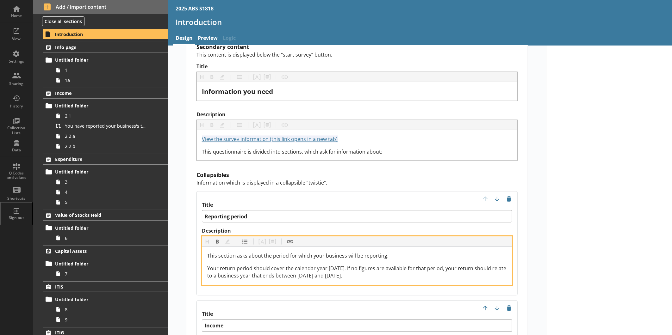
copy span "Your return period should cover the calendar year [DATE]. If no figures are ava…"
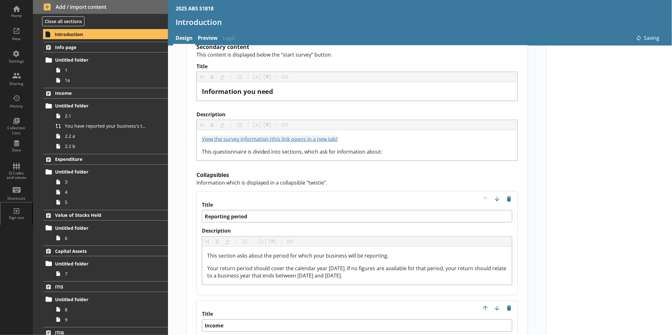
type textarea "x"
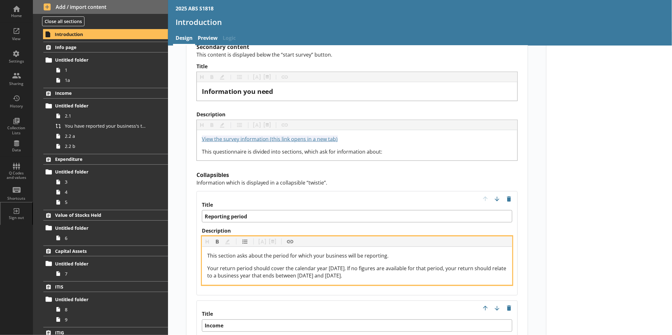
click at [366, 268] on div "Your return period should cover the calendar year [DATE]. If no figures are ava…" at bounding box center [357, 272] width 300 height 15
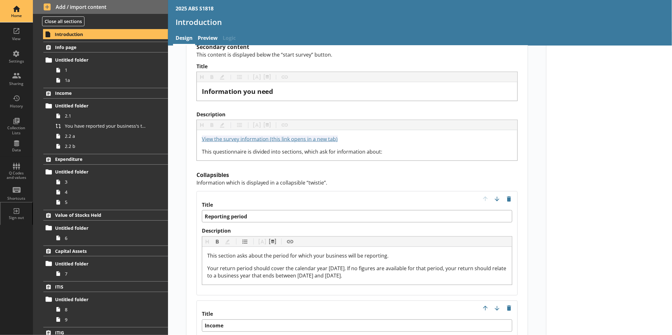
click at [8, 7] on div "Home" at bounding box center [16, 11] width 22 height 22
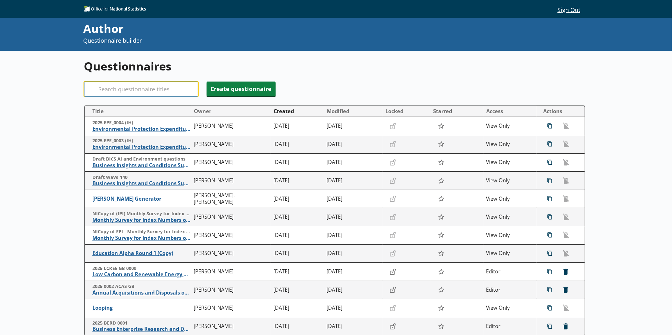
click at [147, 83] on input "Search" at bounding box center [141, 89] width 114 height 15
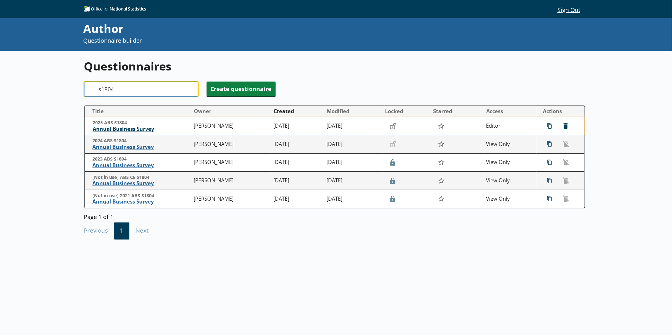
type input "s1804"
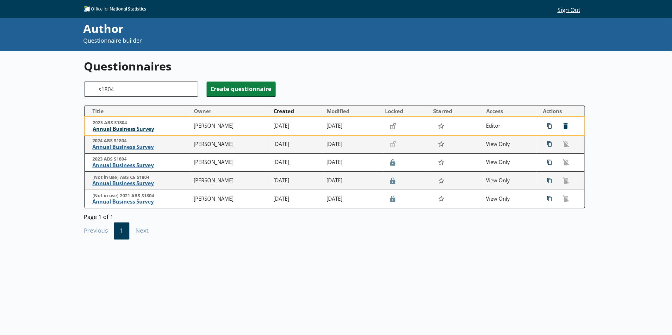
click at [131, 129] on span "Annual Business Survey" at bounding box center [142, 129] width 98 height 7
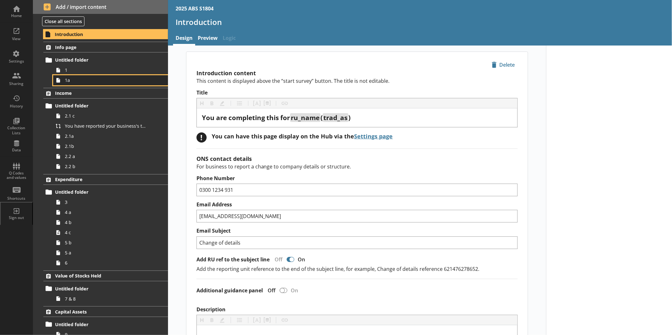
click at [96, 83] on span "1a" at bounding box center [106, 80] width 83 height 6
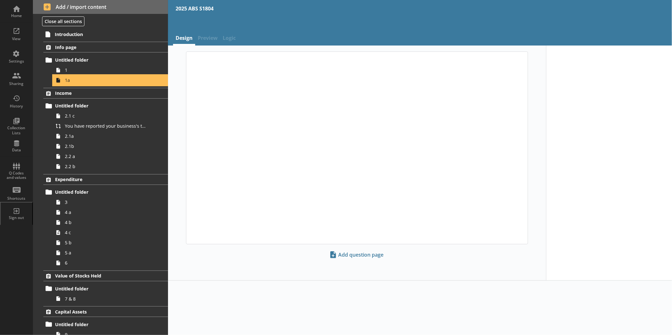
type textarea "x"
select select "ref_p_end_date"
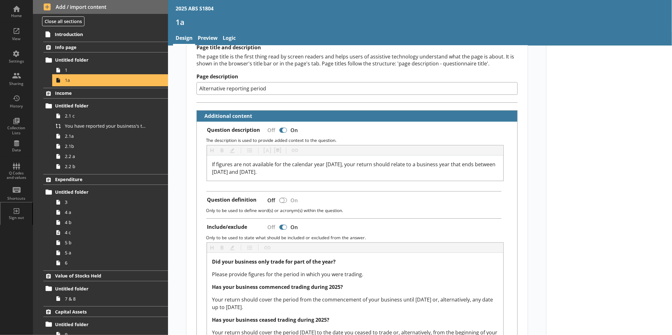
scroll to position [105, 0]
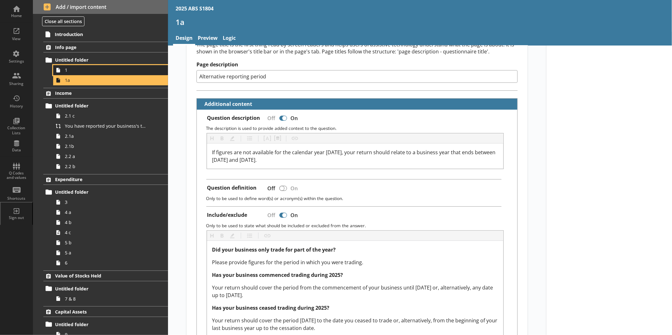
click at [116, 69] on span "1" at bounding box center [106, 70] width 83 height 6
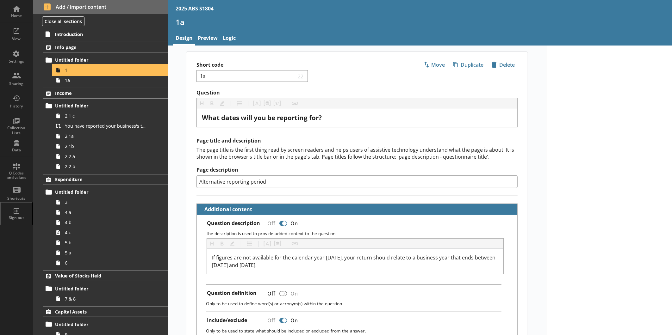
type textarea "x"
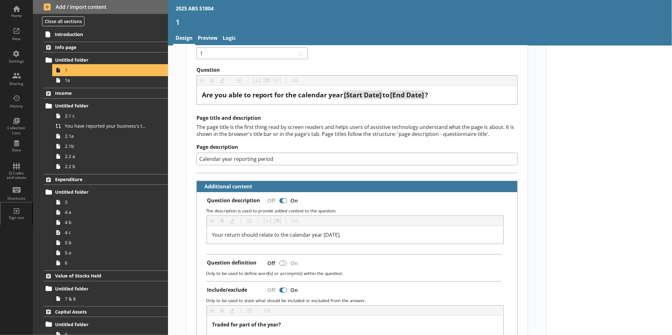
scroll to position [35, 0]
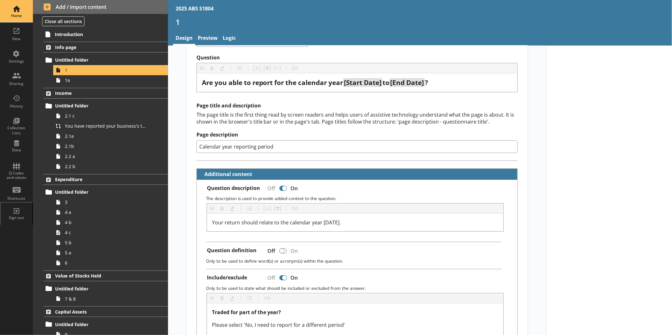
click at [19, 15] on div "Home" at bounding box center [16, 15] width 22 height 5
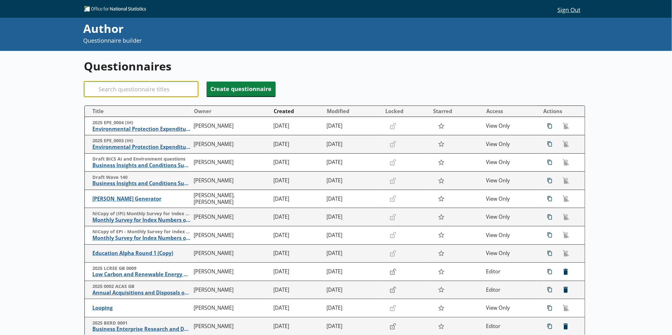
click at [124, 90] on input "Search" at bounding box center [141, 89] width 114 height 15
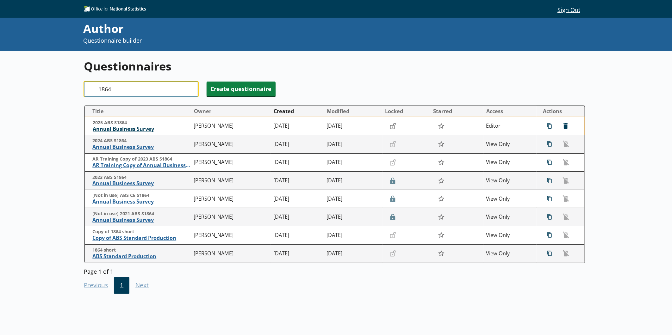
type input "1864"
click at [134, 126] on span "Annual Business Survey" at bounding box center [142, 129] width 98 height 7
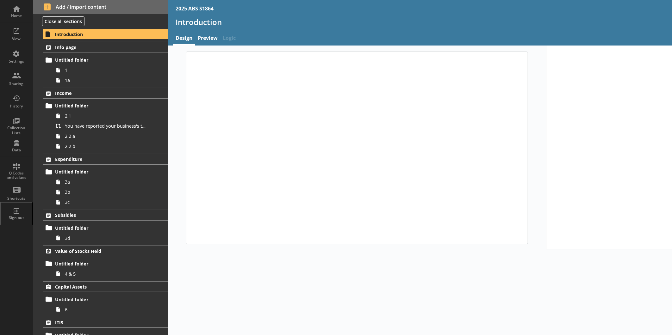
type textarea "x"
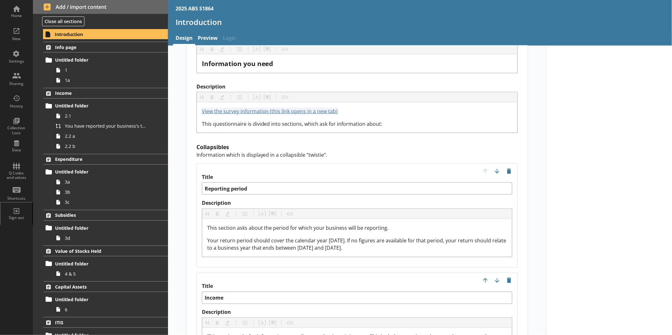
scroll to position [562, 0]
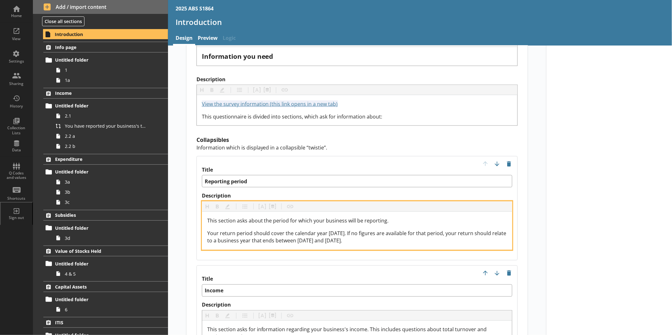
click at [336, 230] on span "Your return period should cover the calendar year 2024. If no figures are avail…" at bounding box center [357, 237] width 301 height 15
click at [315, 231] on span "Your return period should cover the calendar year [DATE]. If no figures are ava…" at bounding box center [357, 237] width 301 height 15
click at [355, 231] on span "Your return period should cover the calendar year 2025. If no figures are avail…" at bounding box center [357, 237] width 301 height 15
drag, startPoint x: 377, startPoint y: 232, endPoint x: 202, endPoint y: 216, distance: 175.9
click at [202, 216] on div "This section asks about the period for which your business will be reporting. Y…" at bounding box center [357, 231] width 310 height 38
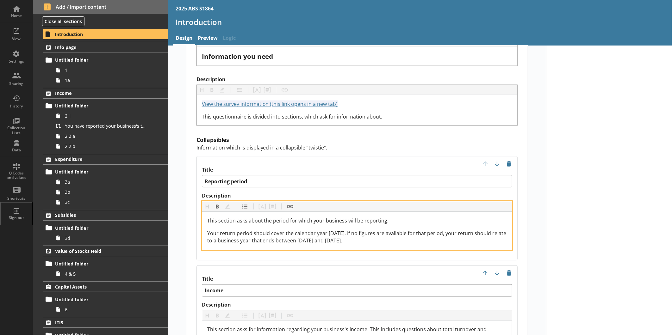
copy span "Your return period should cover the calendar year [DATE]. If no figures are ava…"
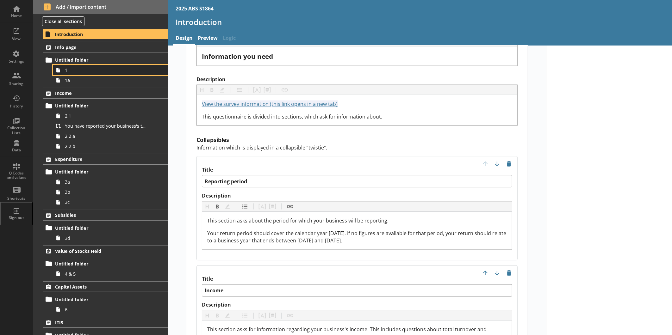
click at [99, 73] on link "1" at bounding box center [110, 70] width 115 height 10
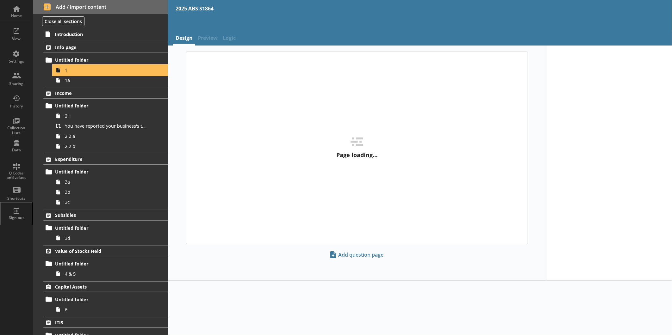
type textarea "x"
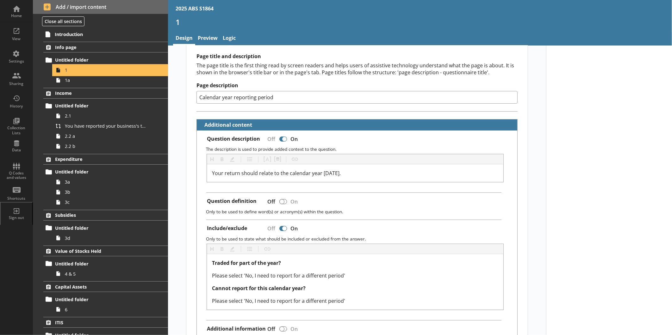
scroll to position [74, 0]
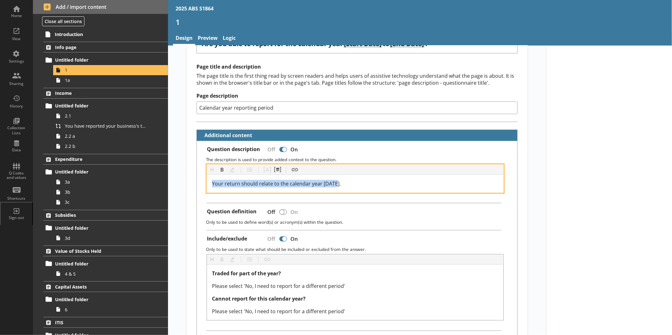
drag, startPoint x: 352, startPoint y: 180, endPoint x: 199, endPoint y: 180, distance: 152.8
click at [199, 180] on div "Question description Off On The description is used to provide added context to…" at bounding box center [357, 250] width 321 height 219
copy span "Your return should relate to the calendar year [DATE]."
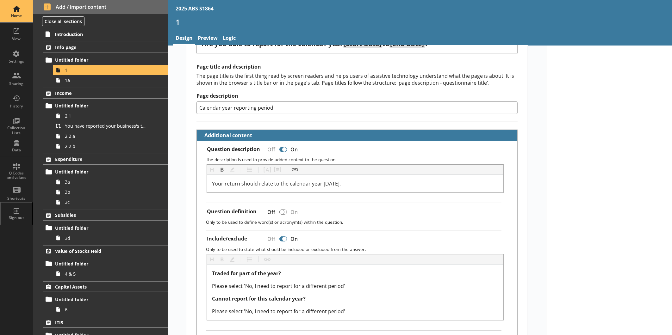
click at [21, 14] on div "Home" at bounding box center [16, 15] width 22 height 5
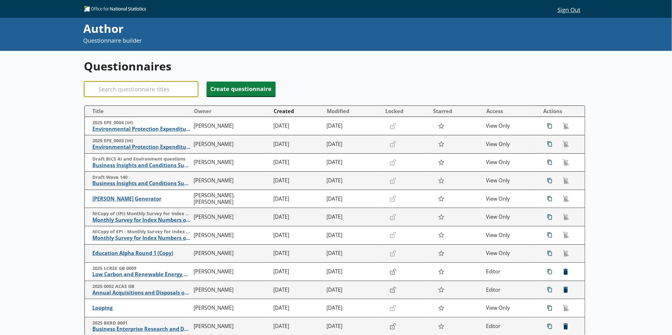
click at [131, 87] on input "Search" at bounding box center [141, 89] width 114 height 15
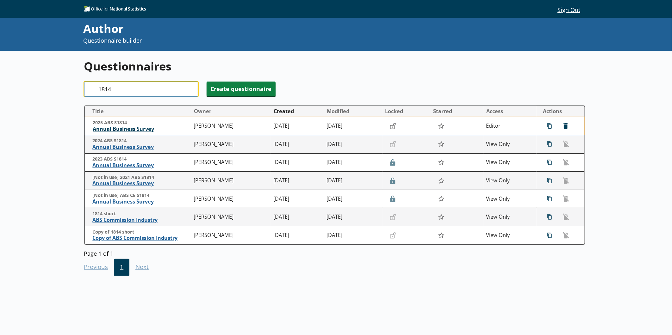
type input "1814"
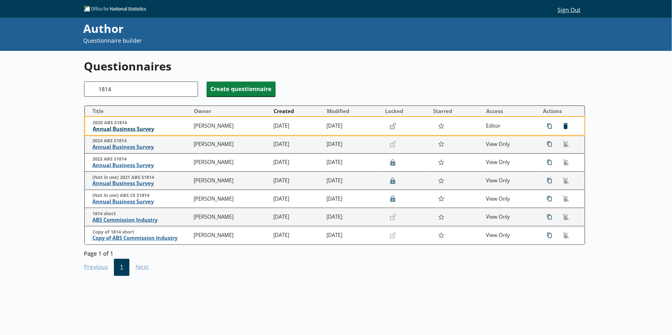
click at [146, 127] on span "Annual Business Survey" at bounding box center [142, 129] width 98 height 7
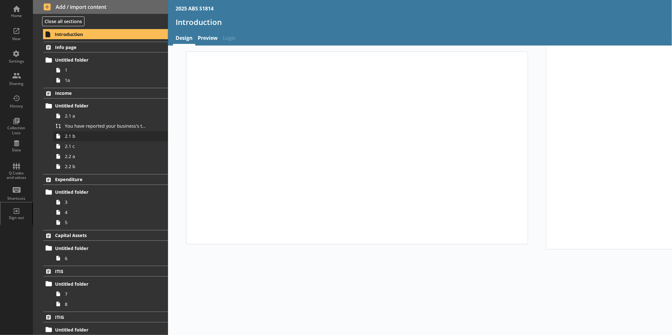
type textarea "x"
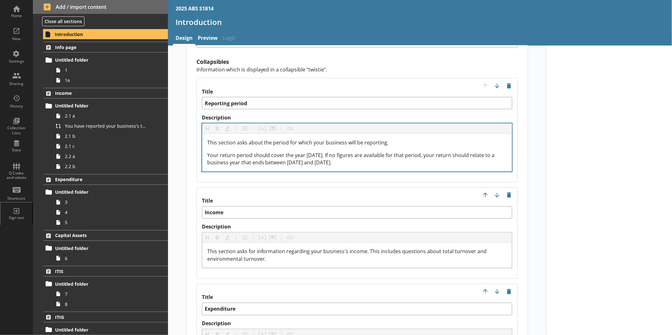
scroll to position [633, 0]
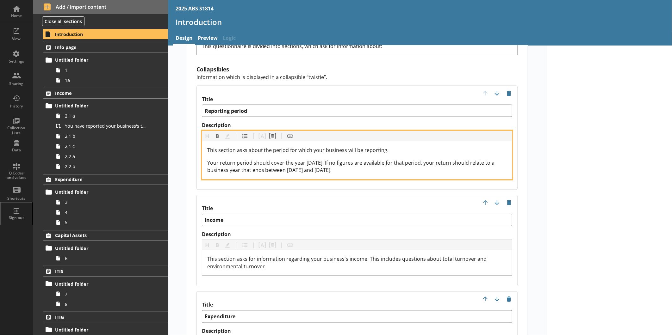
click at [315, 159] on span "Your return period should cover the year 2024. If no figures are available for …" at bounding box center [351, 166] width 289 height 15
click at [311, 161] on span "Your return period should cover the year 2025. If no figures are available for …" at bounding box center [351, 166] width 289 height 15
click at [351, 160] on span "Your return period should cover the year 2025. If no figures are available for …" at bounding box center [351, 166] width 289 height 15
drag, startPoint x: 358, startPoint y: 162, endPoint x: 198, endPoint y: 153, distance: 160.4
click at [198, 153] on div "Title Reporting period Description Heading Heading Bold Bold Highlight Highligh…" at bounding box center [356, 138] width 321 height 104
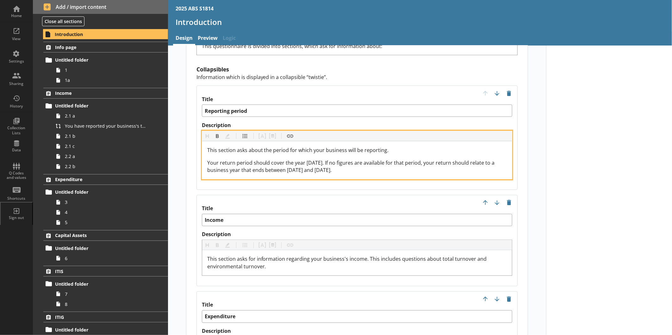
copy span "Your return period should cover the year [DATE]. If no figures are available fo…"
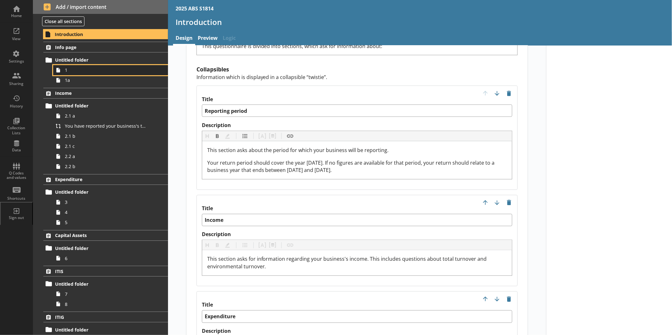
click at [87, 67] on span "1" at bounding box center [106, 70] width 83 height 6
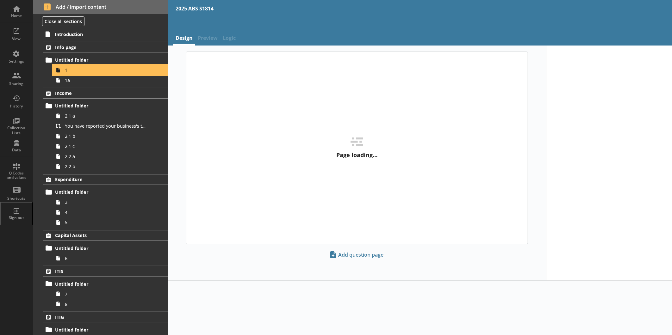
type textarea "x"
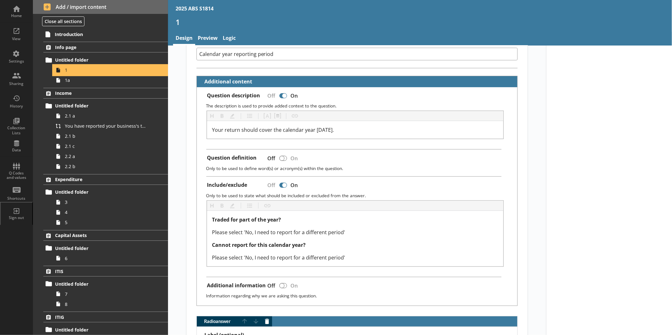
scroll to position [105, 0]
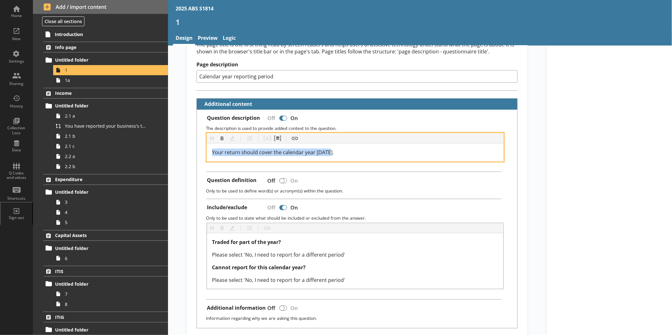
drag, startPoint x: 332, startPoint y: 149, endPoint x: 204, endPoint y: 158, distance: 128.8
click at [204, 158] on div "Heading Heading Bold Bold Highlight Highlight List List Pipe answer Pipe answer…" at bounding box center [357, 147] width 311 height 28
copy span "Your return should cover the calendar year [DATE]."
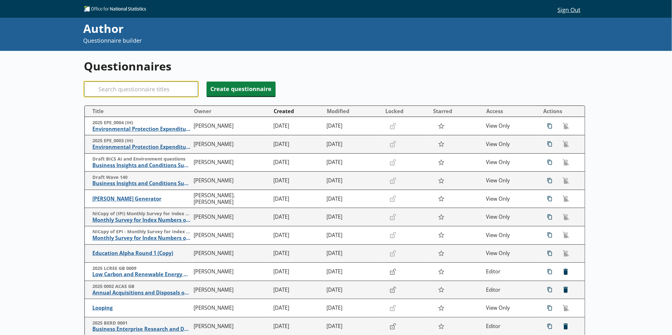
click at [153, 89] on input "Search" at bounding box center [141, 89] width 114 height 15
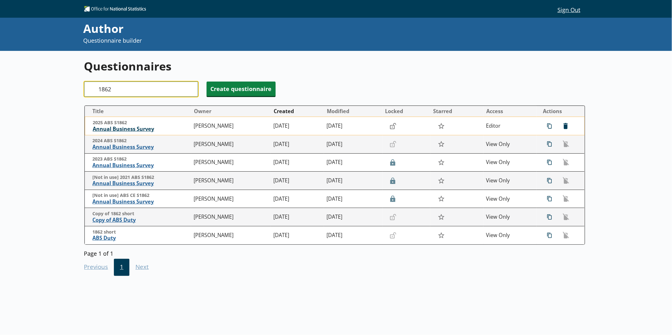
type input "1862"
click at [140, 128] on span "Annual Business Survey" at bounding box center [142, 129] width 98 height 7
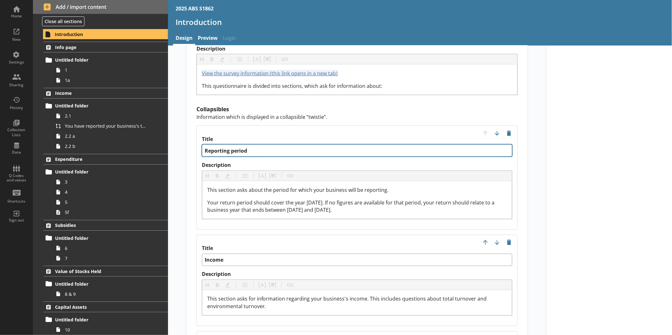
scroll to position [597, 0]
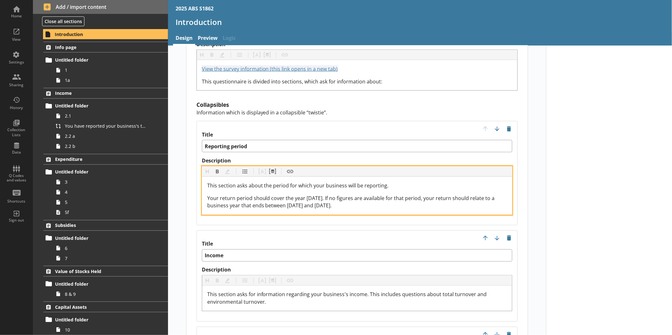
click at [314, 195] on span "Your return period should cover the year [DATE]. If no figures are available fo…" at bounding box center [351, 202] width 289 height 15
click at [312, 195] on span "Your return period should cover the year [DATE]. If no figures are available fo…" at bounding box center [351, 202] width 289 height 15
click at [352, 195] on span "Your return period should cover the year [DATE]. If no figures are available fo…" at bounding box center [351, 202] width 289 height 15
drag, startPoint x: 369, startPoint y: 196, endPoint x: 201, endPoint y: 188, distance: 167.9
click at [202, 188] on div "This section asks about the period for which your business will be reporting. Y…" at bounding box center [357, 196] width 310 height 38
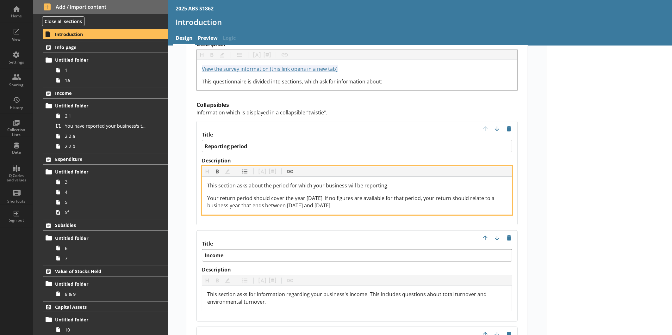
copy span "Your return period should cover the year [DATE]. If no figures are available fo…"
click at [365, 196] on div "Your return period should cover the year [DATE]. If no figures are available fo…" at bounding box center [357, 202] width 300 height 15
drag, startPoint x: 363, startPoint y: 196, endPoint x: 203, endPoint y: 185, distance: 159.9
click at [203, 185] on div "This section asks about the period for which your business will be reporting. Y…" at bounding box center [357, 196] width 310 height 38
copy span "Your return period should cover the year [DATE]. If no figures are available fo…"
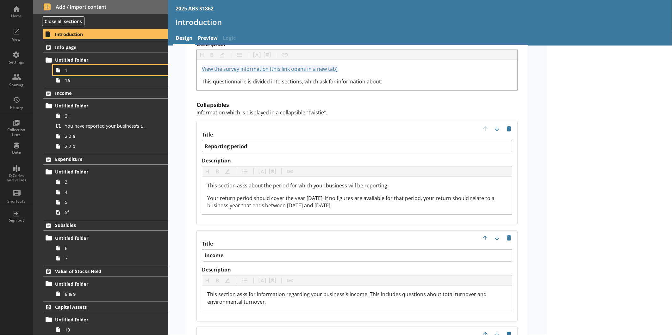
click at [84, 73] on span "1" at bounding box center [106, 70] width 83 height 6
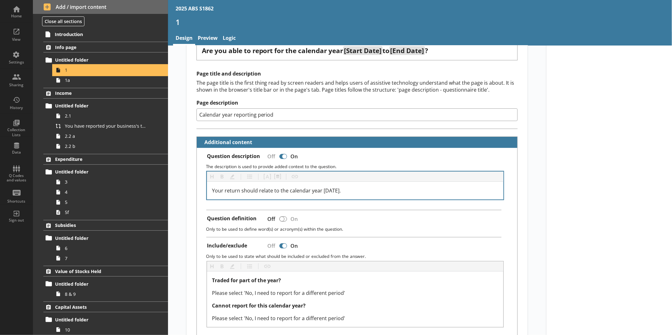
scroll to position [70, 0]
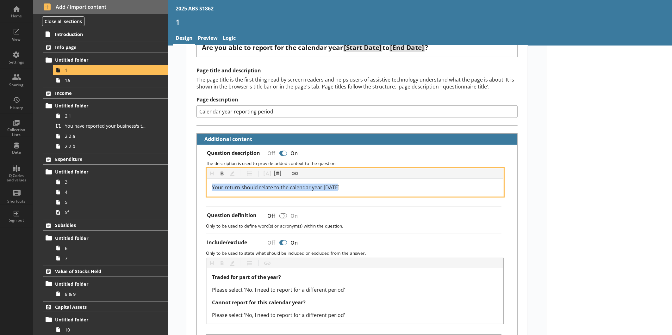
drag, startPoint x: 357, startPoint y: 186, endPoint x: 178, endPoint y: 186, distance: 178.8
copy span "Your return should relate to the calendar year [DATE]."
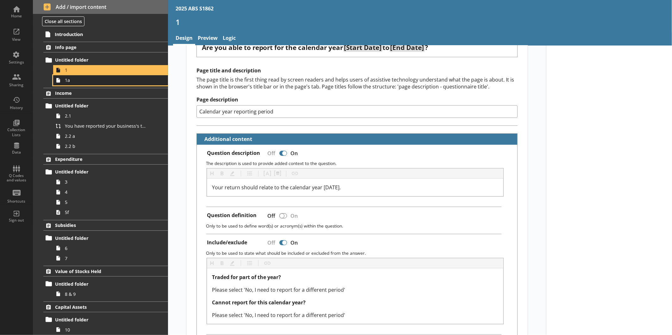
click at [83, 82] on span "1a" at bounding box center [106, 80] width 83 height 6
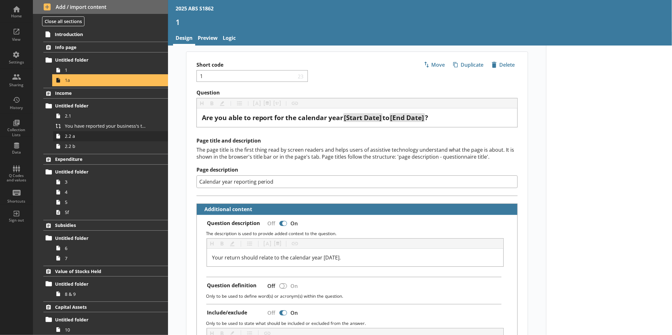
type textarea "x"
select select "ref_p_end_date"
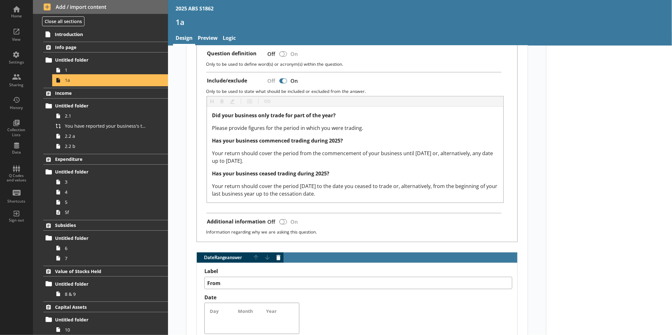
scroll to position [246, 0]
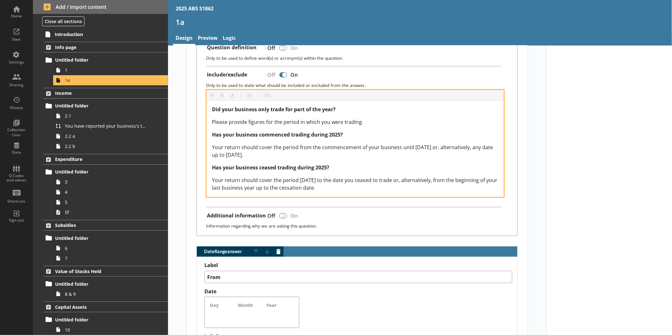
click at [325, 166] on span "Has your business ceased trading during 2025?" at bounding box center [270, 167] width 117 height 7
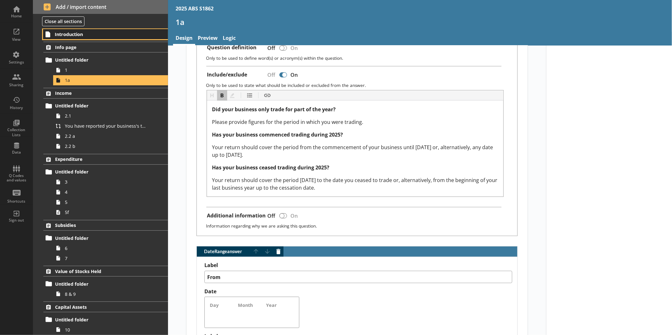
click at [84, 30] on link "Introduction" at bounding box center [105, 34] width 125 height 10
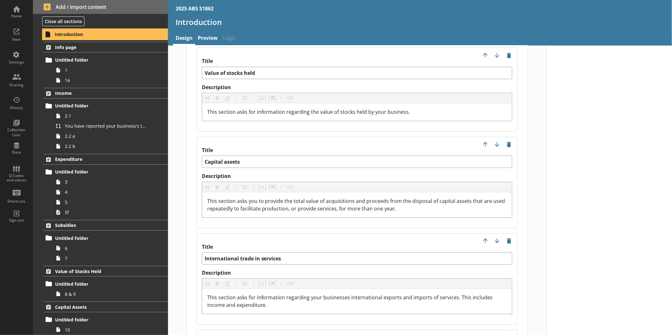
scroll to position [1125, 0]
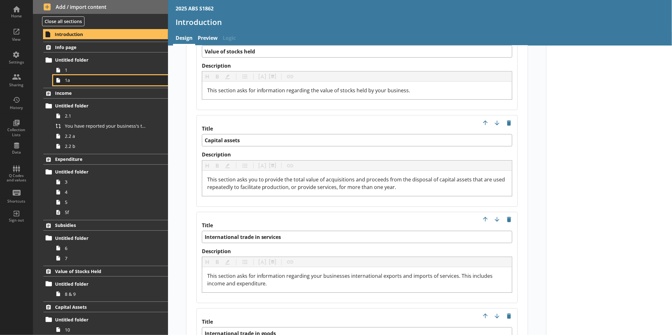
click at [89, 80] on span "1a" at bounding box center [106, 80] width 83 height 6
type textarea "x"
select select "ref_p_end_date"
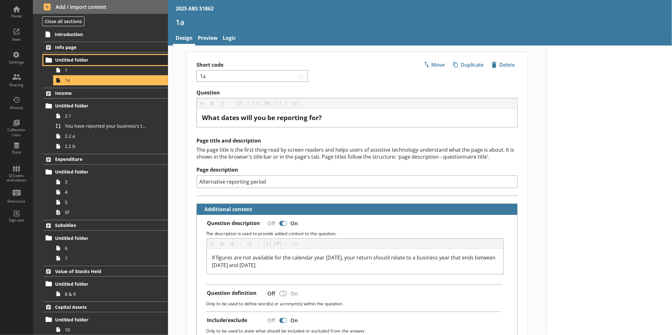
click at [104, 65] on link "Untitled folder" at bounding box center [105, 60] width 125 height 10
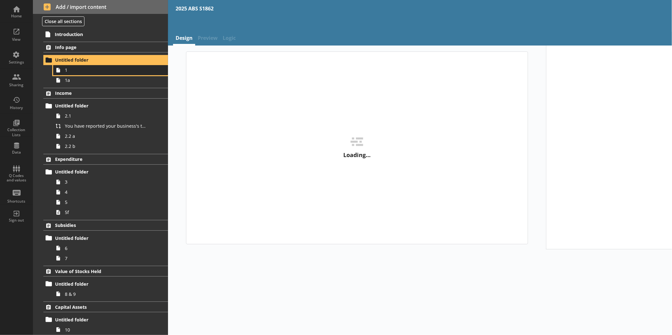
click at [104, 69] on span "1" at bounding box center [106, 70] width 83 height 6
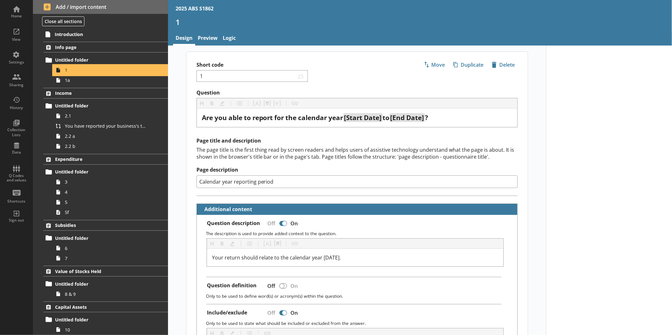
type textarea "x"
click at [14, 14] on div "Home" at bounding box center [16, 16] width 22 height 5
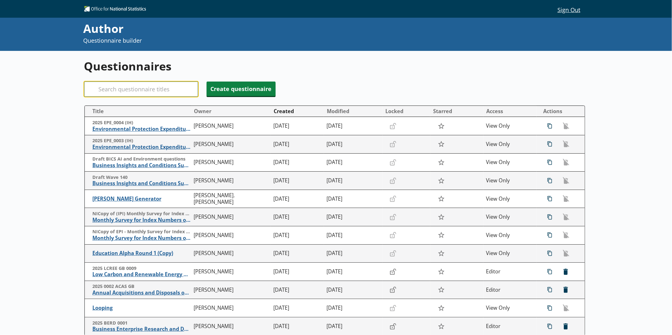
click at [162, 91] on input "Search" at bounding box center [141, 89] width 114 height 15
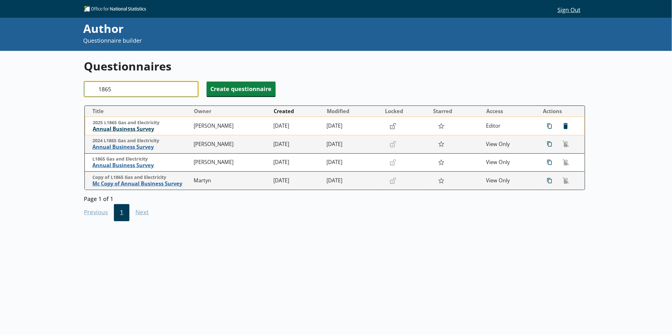
type input "1865"
click at [156, 131] on span "Annual Business Survey" at bounding box center [142, 129] width 98 height 7
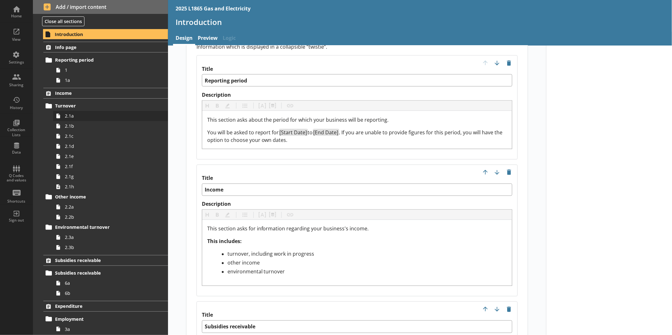
scroll to position [562, 0]
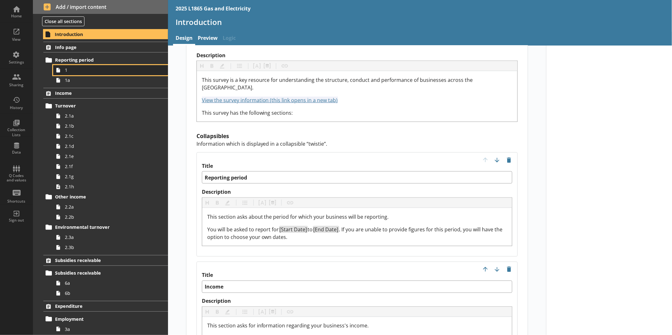
click at [87, 72] on span "1" at bounding box center [106, 70] width 83 height 6
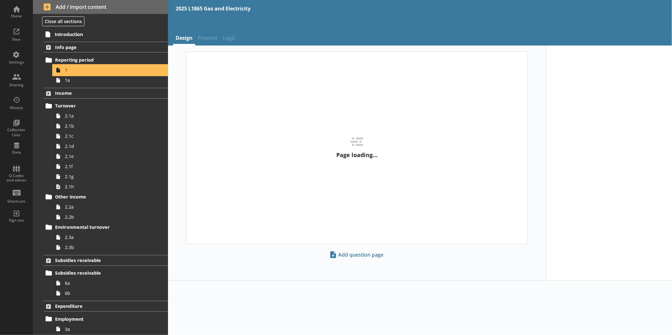
type textarea "x"
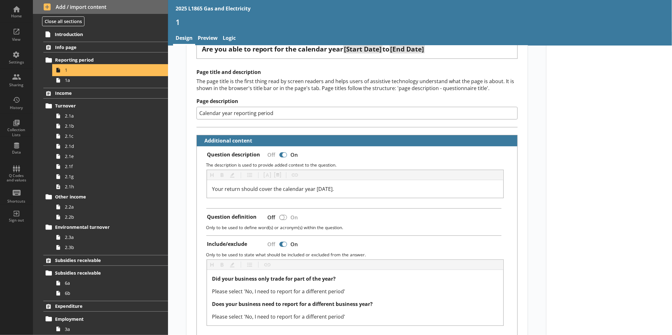
scroll to position [105, 0]
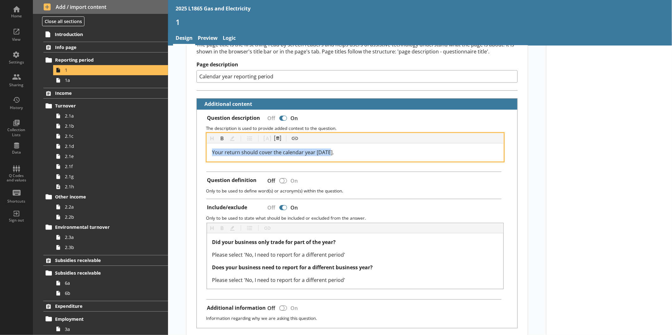
drag, startPoint x: 336, startPoint y: 151, endPoint x: 207, endPoint y: 153, distance: 128.5
click at [207, 153] on div "Your return should cover the calendar year [DATE]." at bounding box center [355, 153] width 296 height 18
copy span "Your return should cover the calendar year [DATE]."
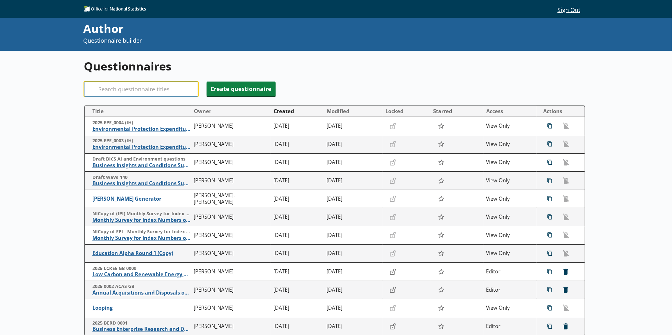
click at [150, 86] on input "Search" at bounding box center [141, 89] width 114 height 15
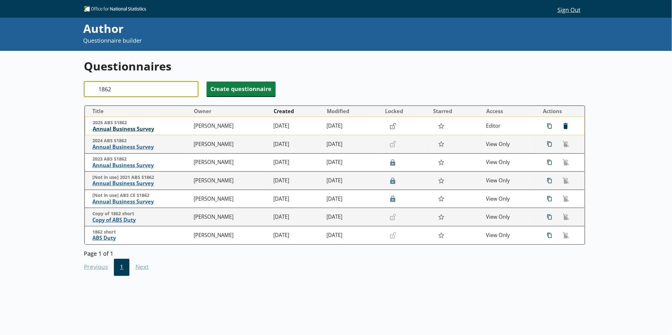
type input "1862"
click at [146, 128] on span "Annual Business Survey" at bounding box center [142, 129] width 98 height 7
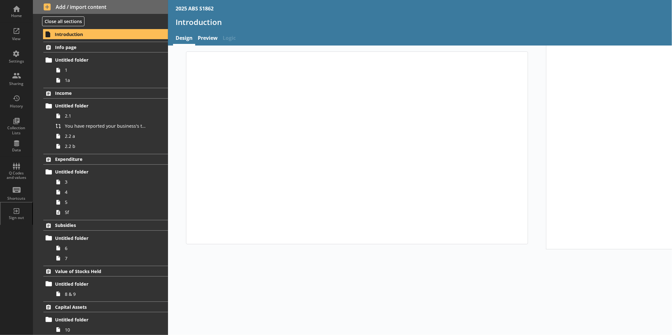
type textarea "x"
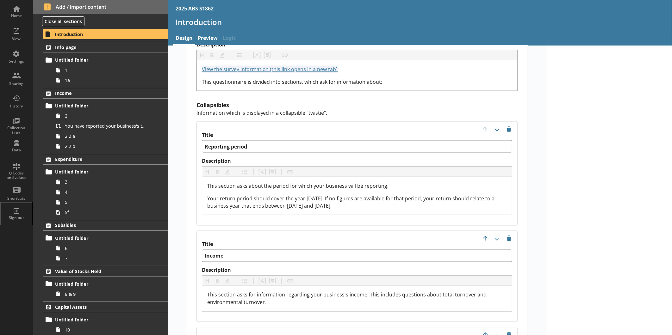
scroll to position [597, 0]
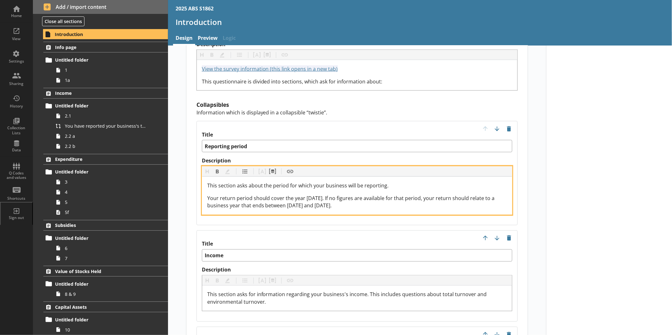
drag, startPoint x: 366, startPoint y: 196, endPoint x: 200, endPoint y: 183, distance: 166.7
click at [202, 183] on div "Heading Heading Bold Bold Highlight Highlight List List Pipe answer Pipe answer…" at bounding box center [357, 190] width 311 height 49
copy span "Your return period should cover the year [DATE]. If no figures are available fo…"
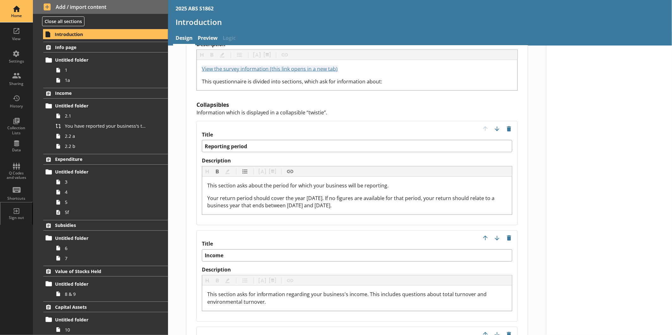
click at [29, 14] on link "Home" at bounding box center [16, 11] width 33 height 22
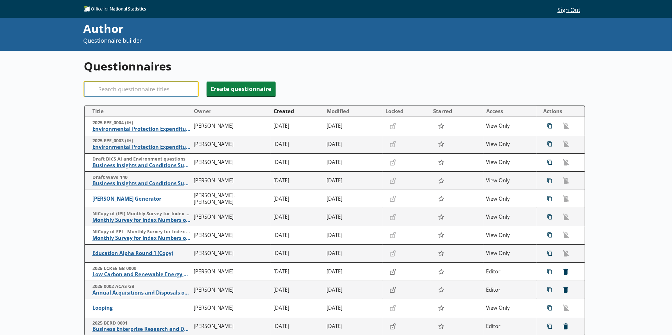
click at [127, 84] on input "Search" at bounding box center [141, 89] width 114 height 15
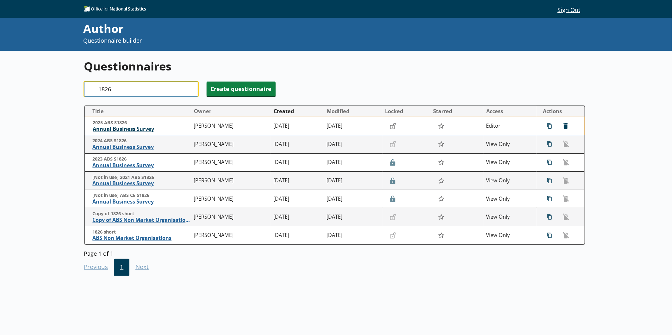
type input "1826"
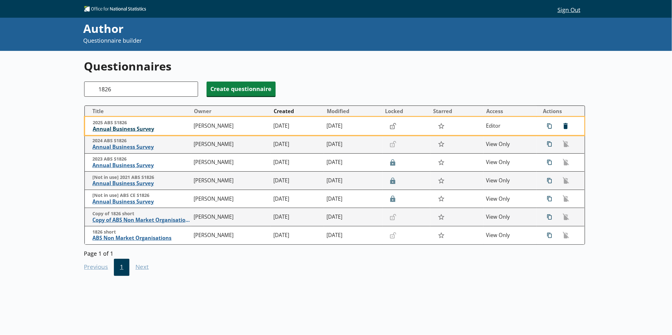
click at [132, 128] on span "Annual Business Survey" at bounding box center [142, 129] width 98 height 7
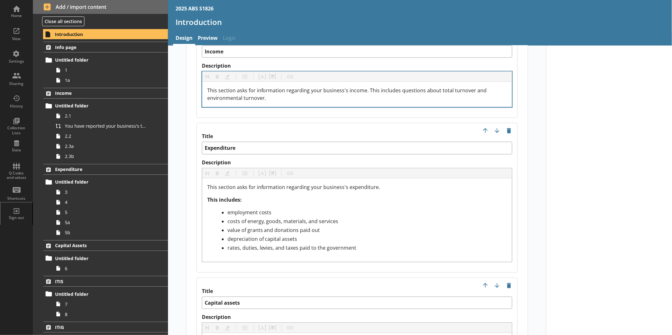
scroll to position [808, 0]
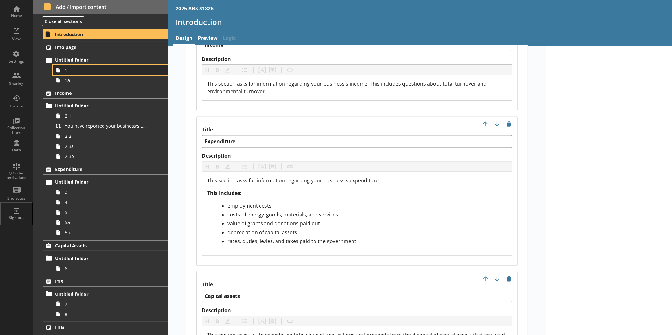
click at [81, 69] on span "1" at bounding box center [106, 70] width 83 height 6
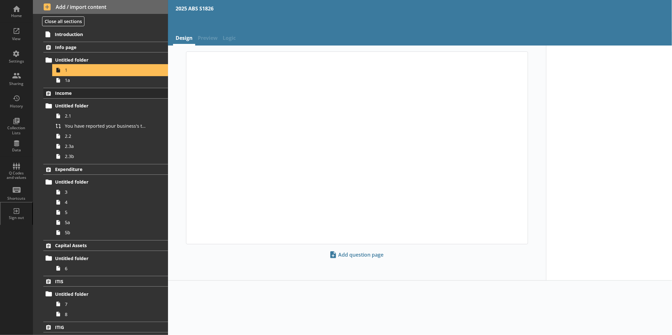
type textarea "x"
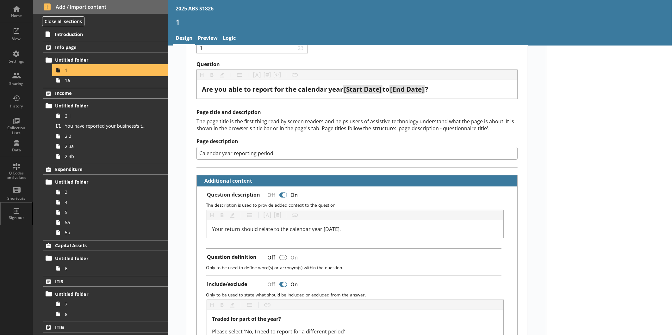
scroll to position [70, 0]
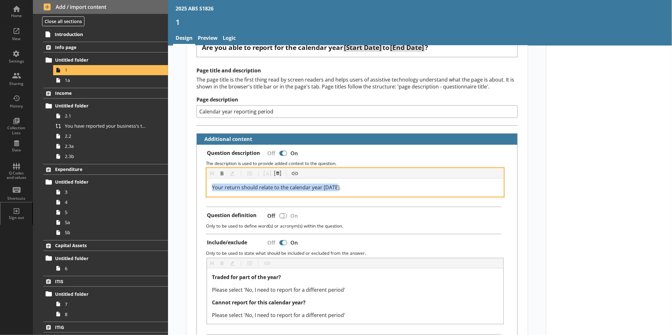
drag, startPoint x: 342, startPoint y: 184, endPoint x: 195, endPoint y: 185, distance: 147.1
click at [197, 185] on div "Question description Off On The description is used to provide added context to…" at bounding box center [357, 254] width 321 height 219
copy span "Your return should relate to the calendar year [DATE]."
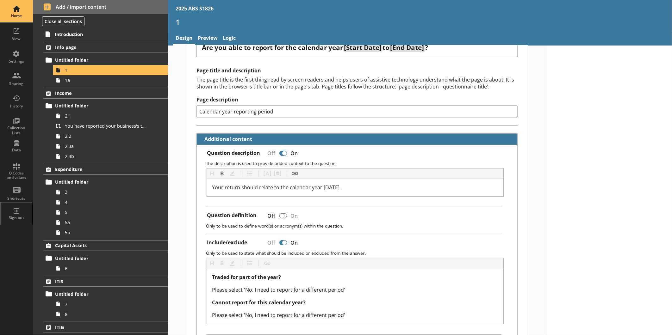
click at [26, 13] on div "Home" at bounding box center [16, 11] width 22 height 22
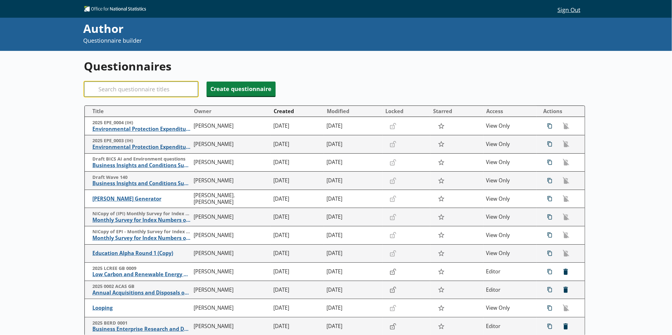
click at [126, 91] on input "Search" at bounding box center [141, 89] width 114 height 15
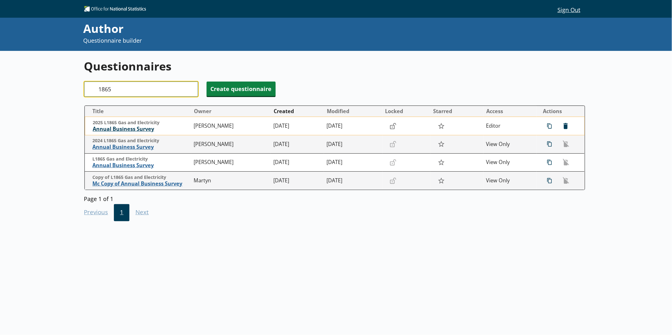
type input "1865"
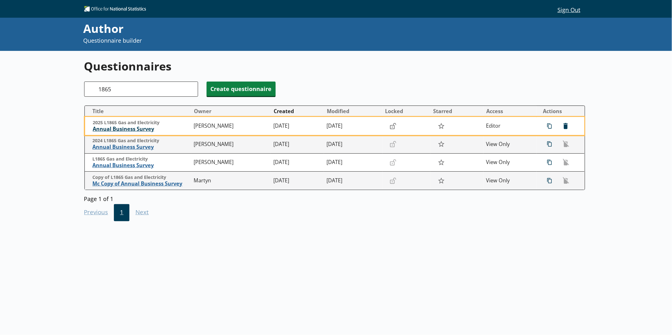
click at [134, 130] on span "Annual Business Survey" at bounding box center [142, 129] width 98 height 7
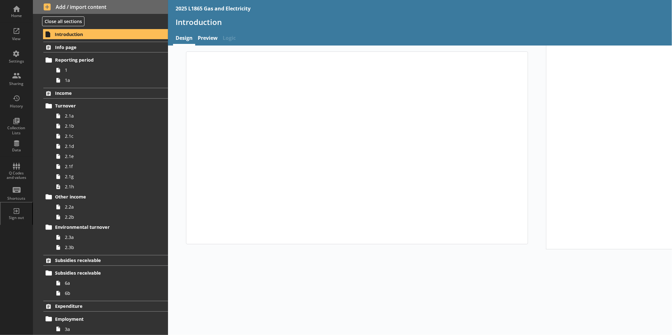
type textarea "x"
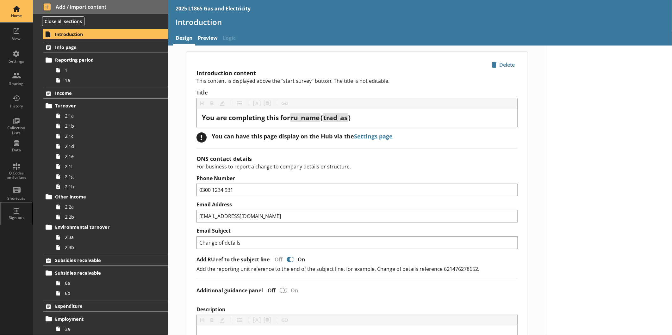
click at [27, 8] on div "Home" at bounding box center [16, 11] width 22 height 22
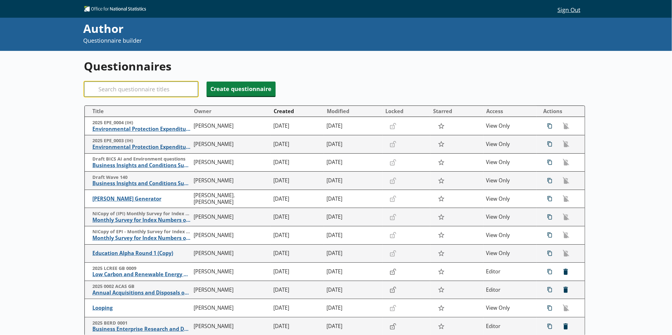
click at [149, 90] on input "Search" at bounding box center [141, 89] width 114 height 15
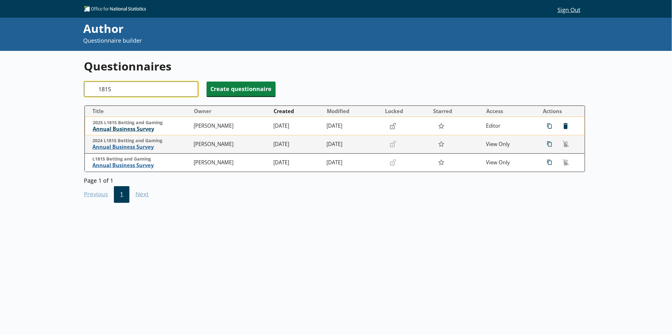
type input "1815"
click at [128, 130] on span "Annual Business Survey" at bounding box center [142, 129] width 98 height 7
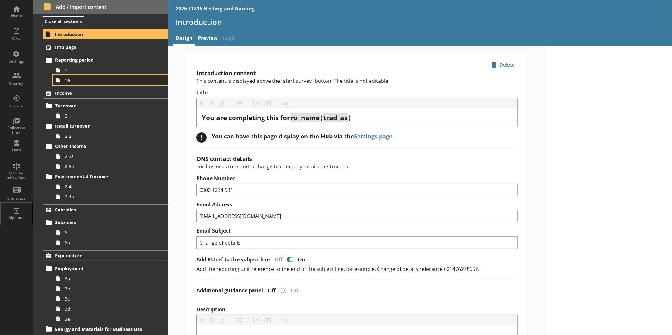
click at [68, 82] on span "1a" at bounding box center [106, 80] width 83 height 6
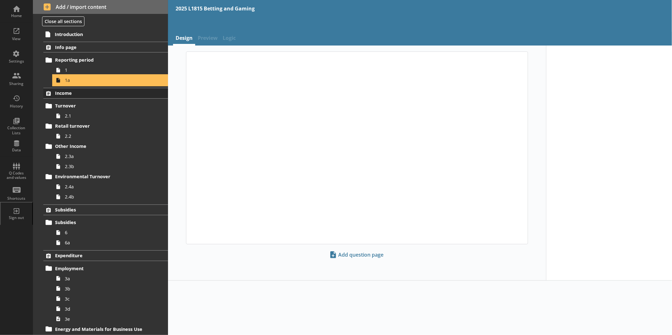
type textarea "x"
select select "ref_p_end_date"
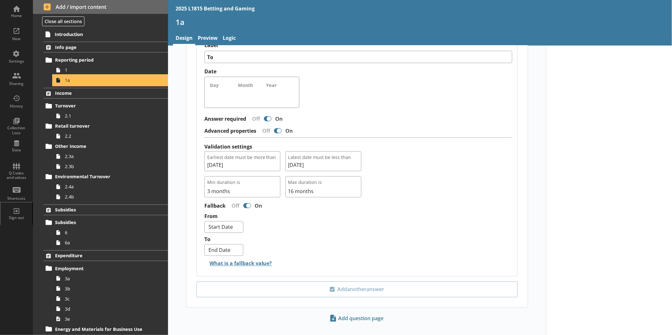
scroll to position [546, 0]
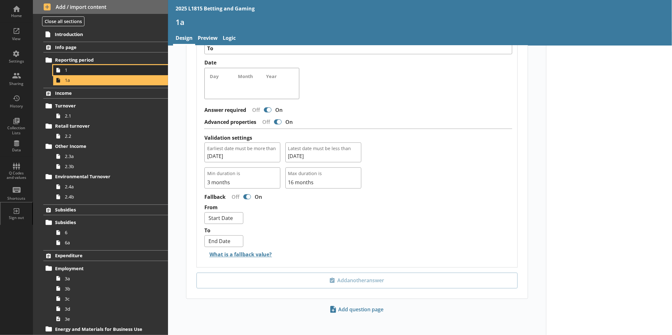
click at [111, 73] on span "1" at bounding box center [106, 70] width 83 height 6
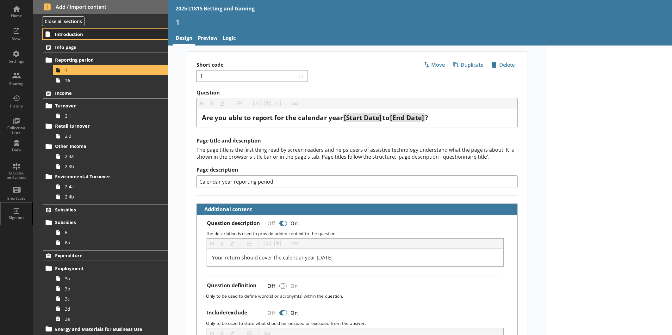
click at [84, 35] on span "Introduction" at bounding box center [100, 34] width 90 height 6
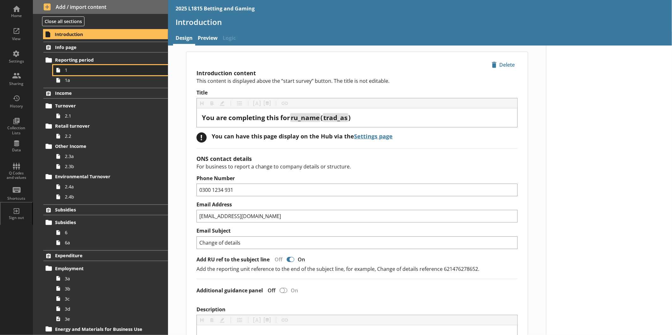
click at [84, 66] on link "1" at bounding box center [110, 70] width 115 height 10
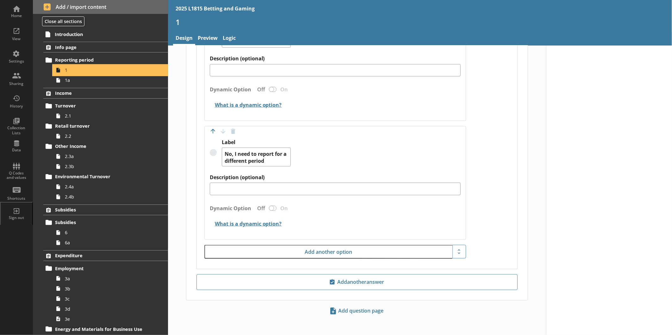
scroll to position [496, 0]
click at [113, 78] on span "1a" at bounding box center [106, 80] width 83 height 6
type textarea "x"
select select "ref_p_end_date"
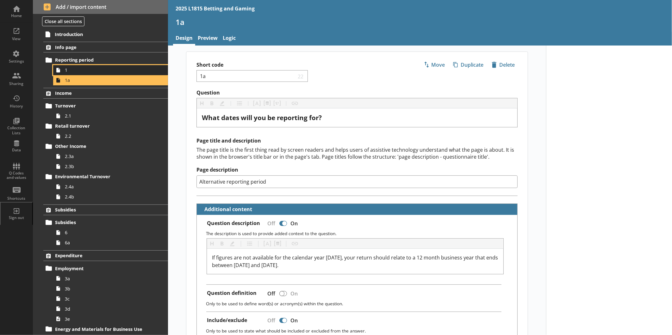
click at [93, 70] on span "1" at bounding box center [106, 70] width 83 height 6
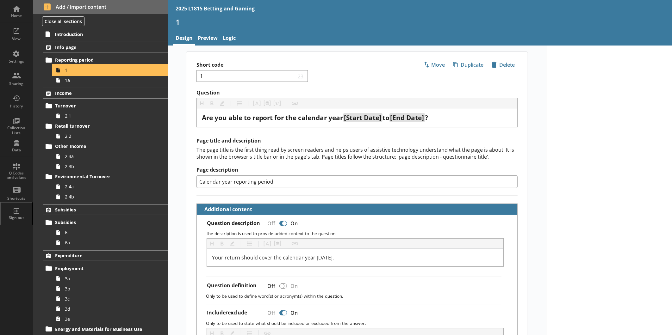
type textarea "x"
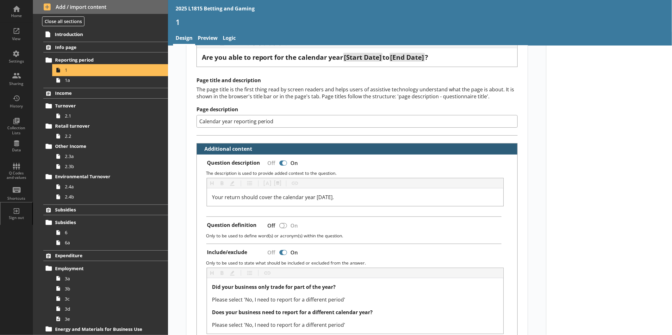
scroll to position [70, 0]
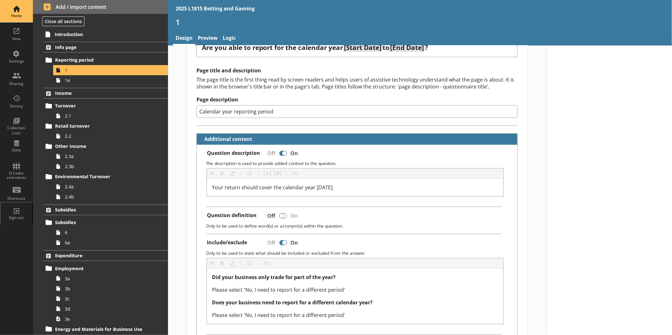
click at [20, 7] on div "Home" at bounding box center [16, 11] width 22 height 22
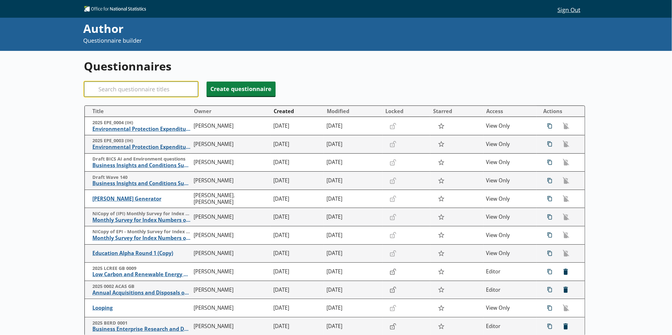
click at [141, 85] on input "Search" at bounding box center [141, 89] width 114 height 15
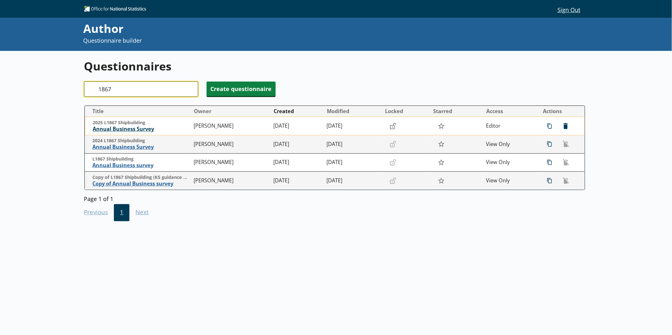
type input "1867"
click at [153, 130] on span "Annual Business Survey" at bounding box center [142, 129] width 98 height 7
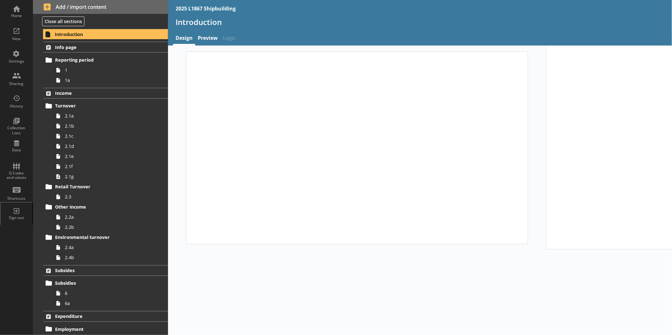
type textarea "x"
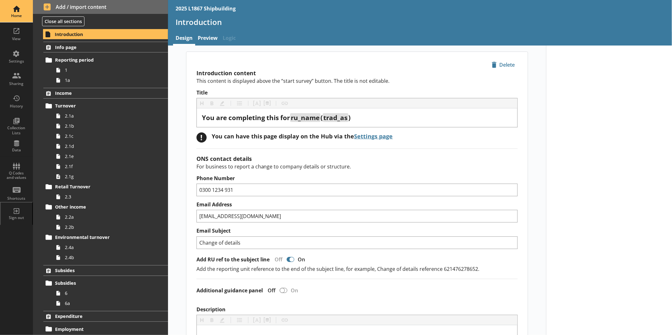
click at [14, 4] on div "Home" at bounding box center [16, 11] width 22 height 22
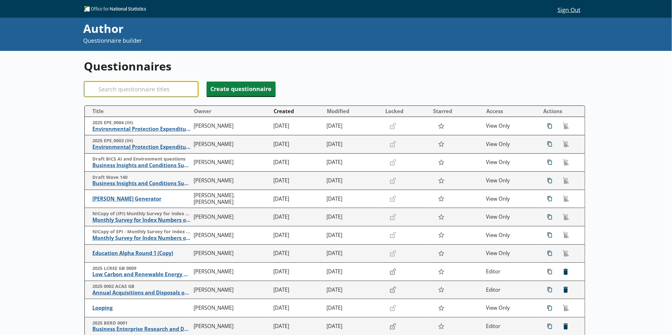
click at [140, 85] on input "Search" at bounding box center [141, 89] width 114 height 15
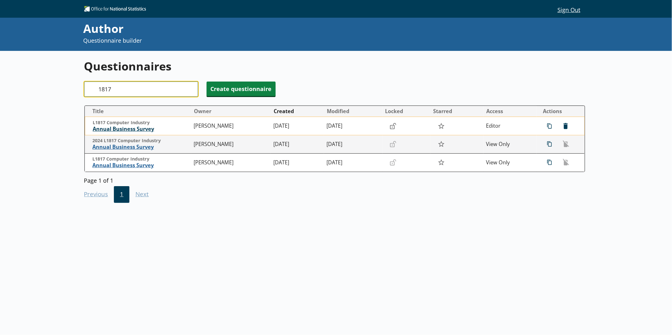
type input "1817"
click at [137, 130] on span "Annual Business Survey" at bounding box center [142, 129] width 98 height 7
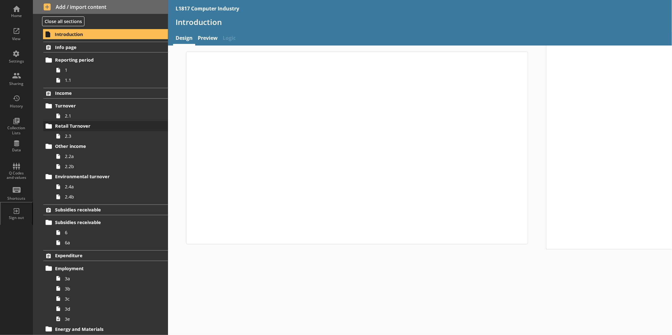
type textarea "x"
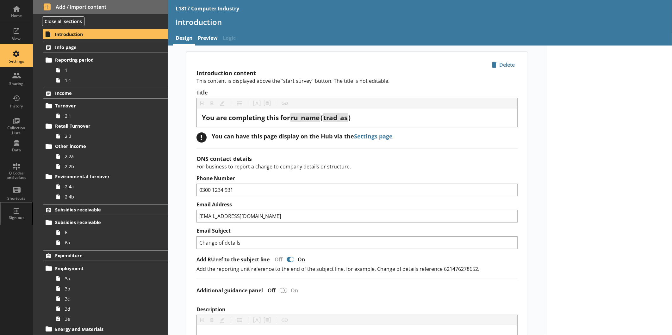
click at [16, 56] on div "Settings" at bounding box center [16, 56] width 22 height 22
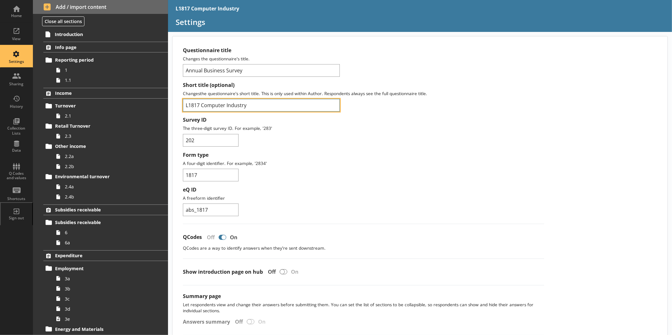
click at [184, 105] on input "L1817 Computer Industry" at bounding box center [261, 105] width 157 height 13
type input "2025 L1817 Computer Industry"
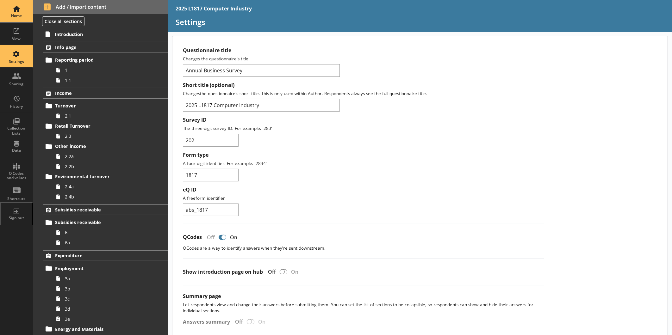
click at [18, 18] on div "Home" at bounding box center [16, 15] width 22 height 5
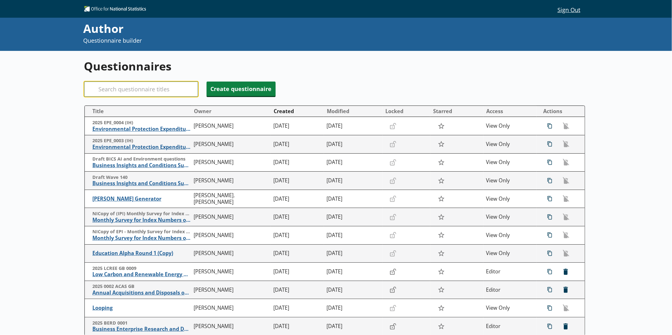
click at [138, 90] on input "Search" at bounding box center [141, 89] width 114 height 15
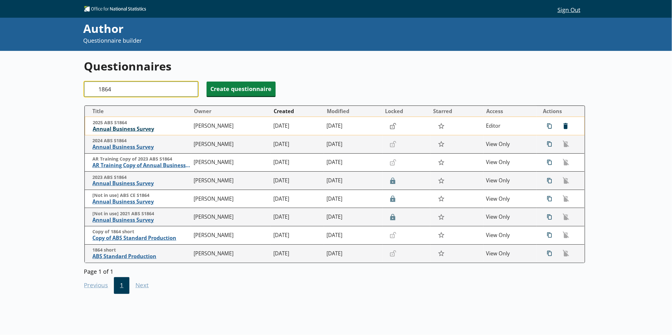
type input "1864"
click at [140, 128] on span "Annual Business Survey" at bounding box center [142, 129] width 98 height 7
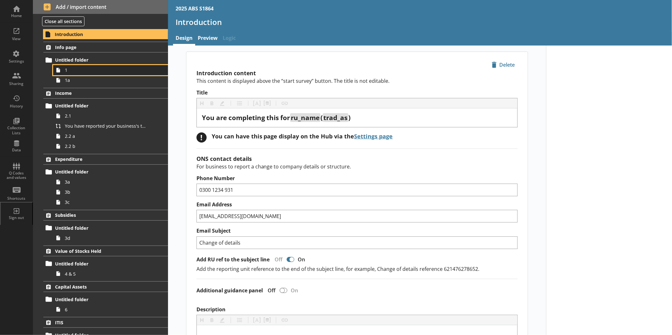
click at [90, 71] on span "1" at bounding box center [106, 70] width 83 height 6
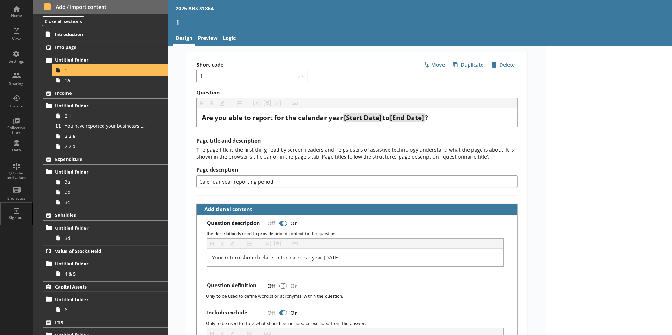
scroll to position [35, 0]
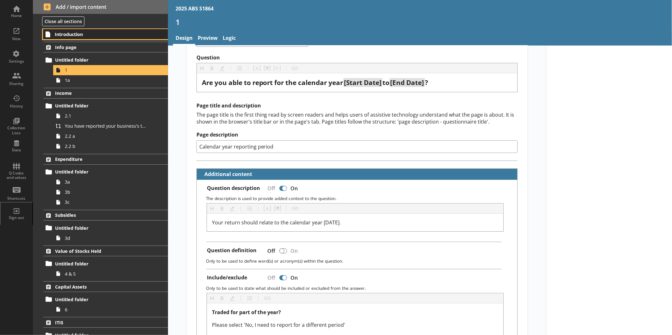
click at [94, 38] on link "Introduction" at bounding box center [105, 34] width 125 height 10
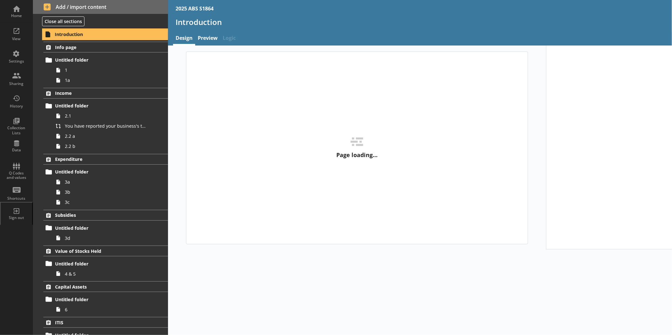
type textarea "x"
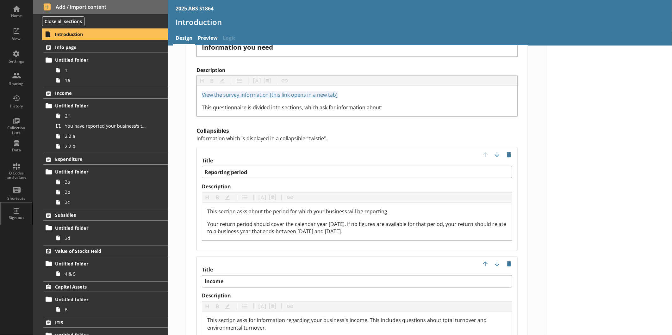
scroll to position [597, 0]
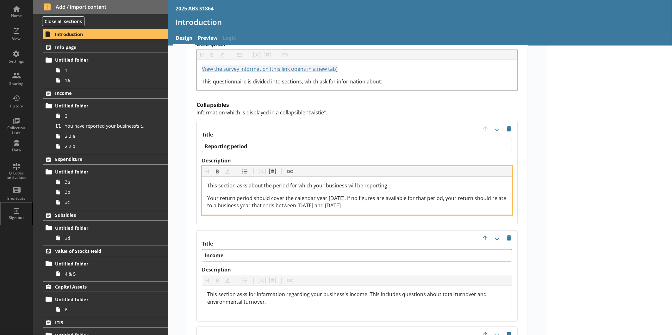
drag, startPoint x: 364, startPoint y: 197, endPoint x: 195, endPoint y: 179, distance: 169.6
click at [196, 179] on div "Title Reporting period Description Heading Heading Bold Bold Highlight Highligh…" at bounding box center [356, 173] width 321 height 104
copy span "Your return period should cover the calendar year [DATE]. If no figures are ava…"
click at [366, 196] on div "Your return period should cover the calendar year [DATE]. If no figures are ava…" at bounding box center [357, 202] width 300 height 15
drag, startPoint x: 366, startPoint y: 196, endPoint x: 198, endPoint y: 190, distance: 168.1
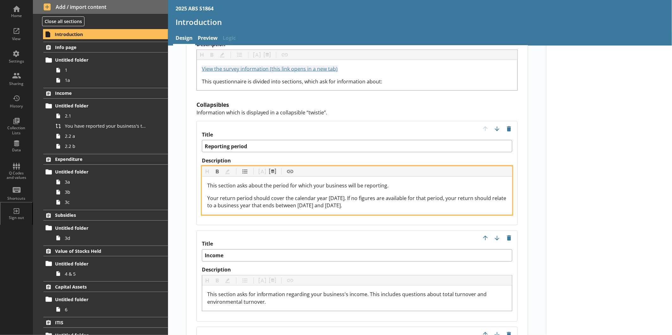
click at [198, 190] on div "Title Reporting period Description Heading Heading Bold Bold Highlight Highligh…" at bounding box center [356, 173] width 321 height 104
copy span "Your return period should cover the calendar year [DATE]. If no figures are ava…"
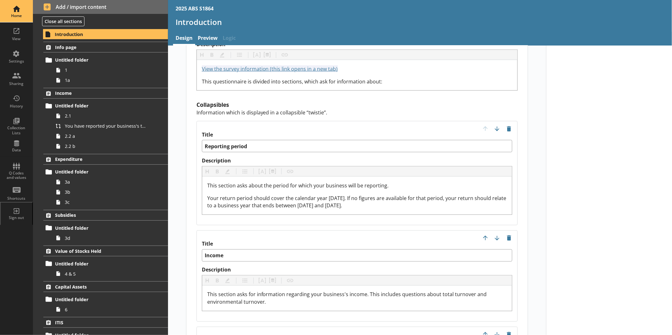
click at [23, 9] on div "Home" at bounding box center [16, 11] width 22 height 22
